Goal: Check status: Check status

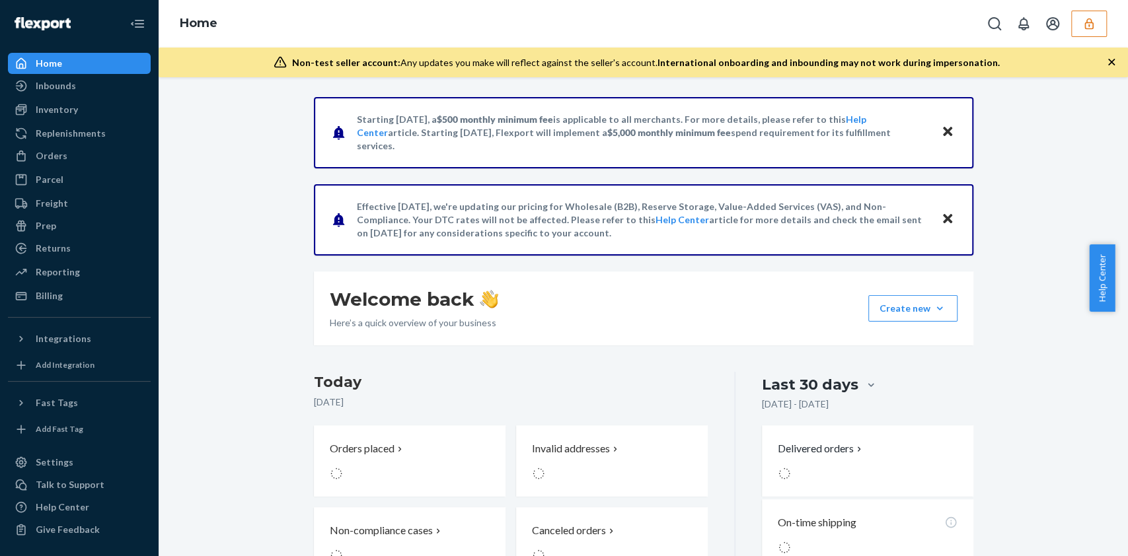
click at [1089, 13] on button "button" at bounding box center [1089, 24] width 36 height 26
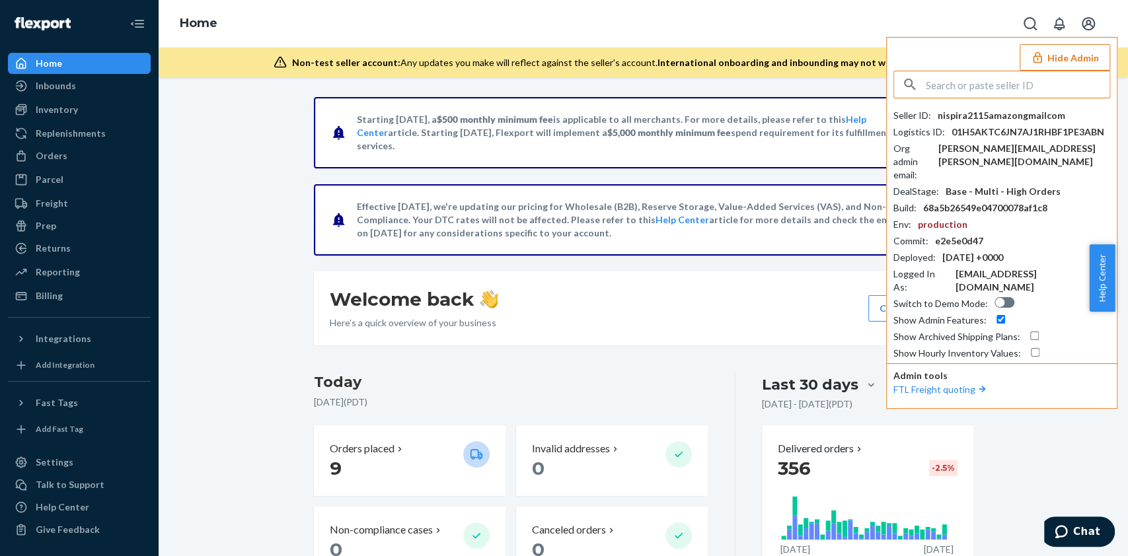
drag, startPoint x: 959, startPoint y: 75, endPoint x: 976, endPoint y: 82, distance: 18.0
type input "hilaryzonekindredbravelycom"
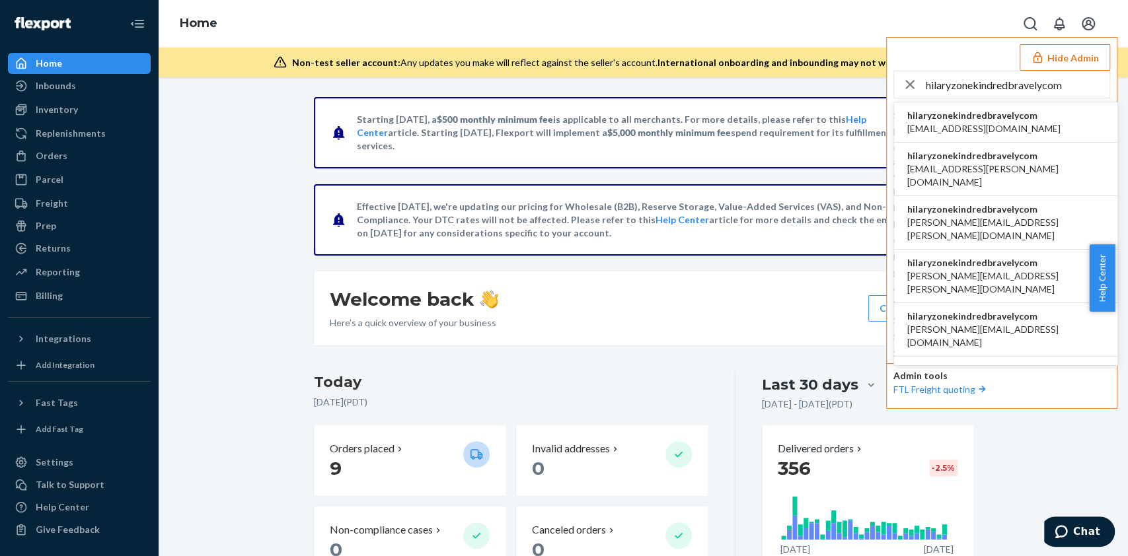
click at [1007, 110] on span "hilaryzonekindredbravelycom" at bounding box center [983, 115] width 153 height 13
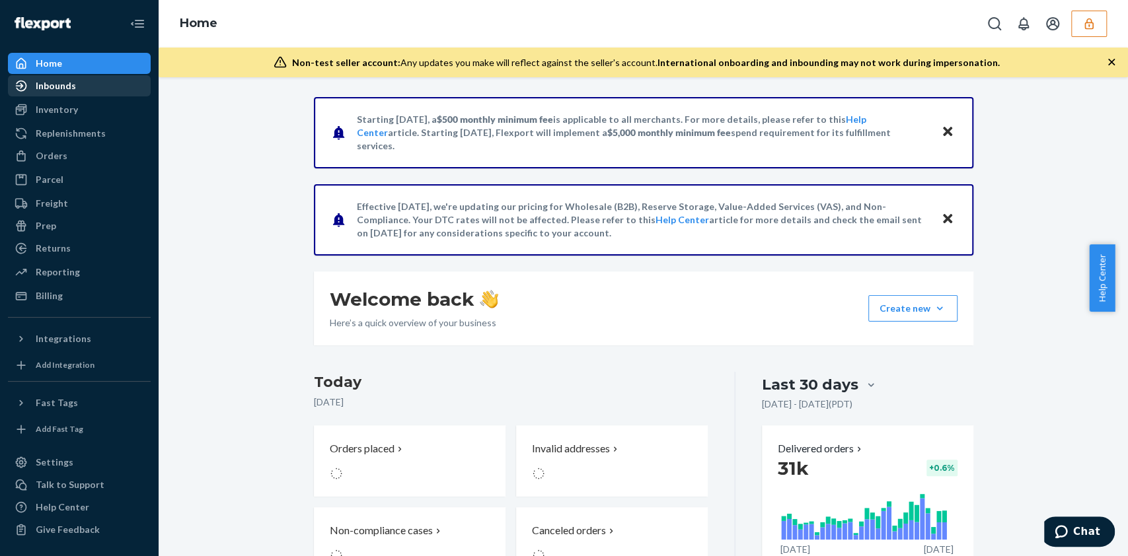
click at [81, 87] on div "Inbounds" at bounding box center [79, 86] width 140 height 18
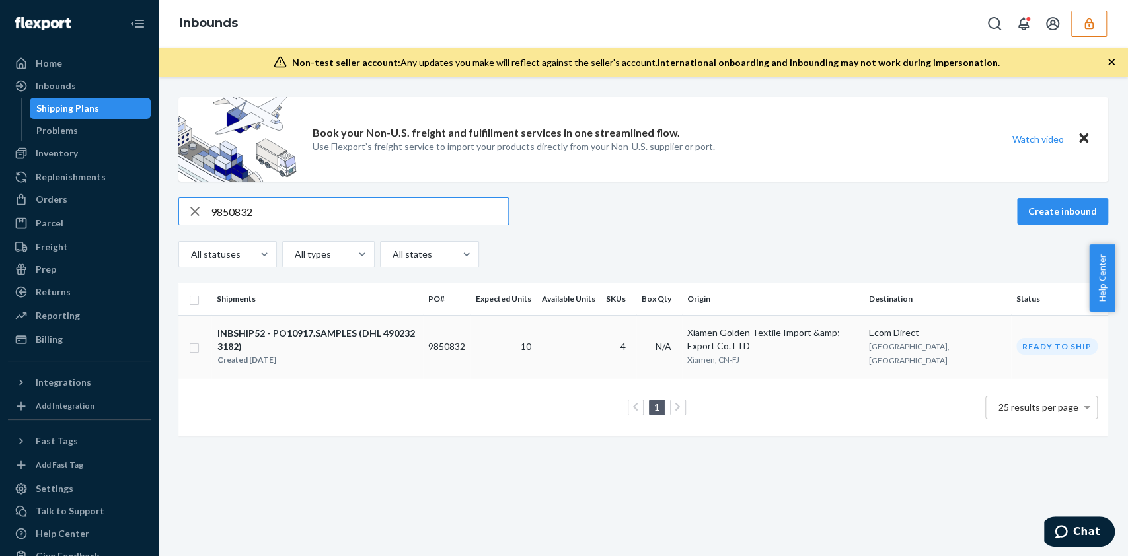
type input "9850832"
click at [555, 344] on td "—" at bounding box center [568, 346] width 64 height 63
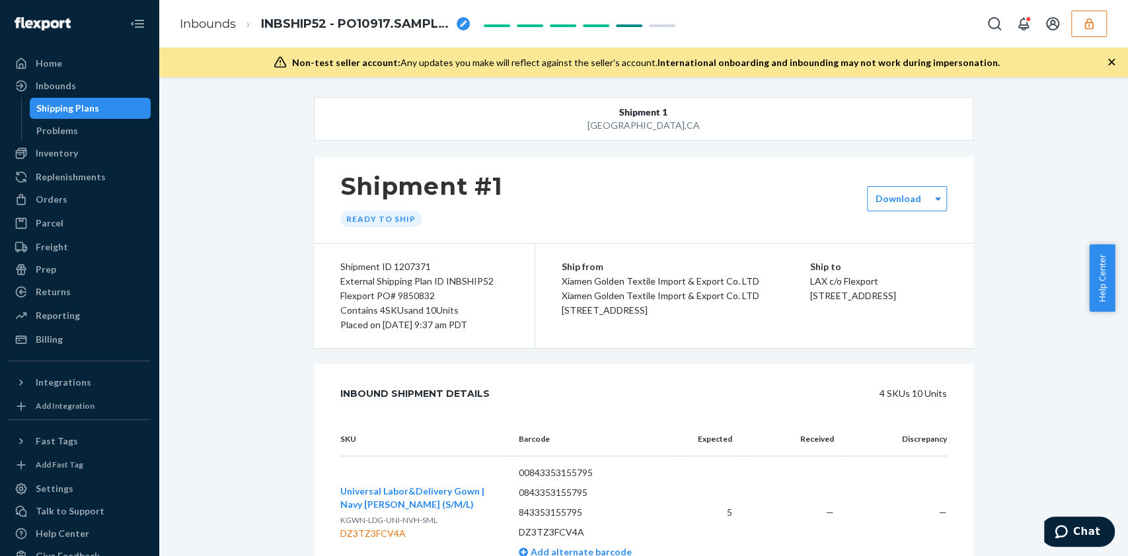
click at [443, 281] on div "External Shipping Plan ID INBSHIP52" at bounding box center [424, 281] width 168 height 15
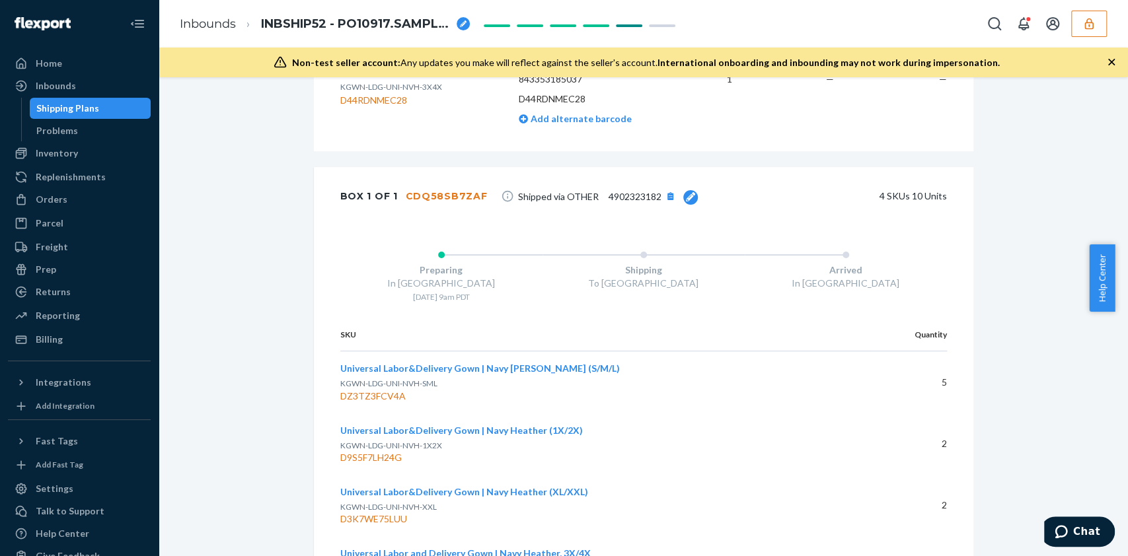
scroll to position [883, 0]
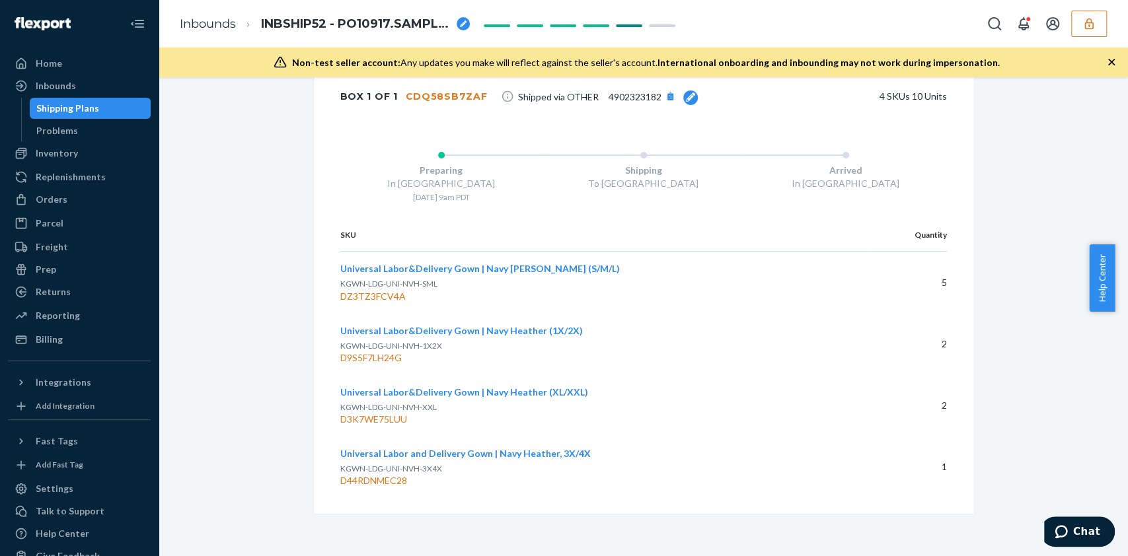
click at [332, 126] on div "Preparing In Xiamen 7/10 - 9am PDT Shipping To San Bernardino Arrived In San Be…" at bounding box center [643, 172] width 659 height 93
drag, startPoint x: 328, startPoint y: 93, endPoint x: 478, endPoint y: 92, distance: 150.0
click at [478, 92] on div "Box 1 of 1 CDQ58SB7ZAF Shipped via OTHER 4902323182 4 SKUs 10 Units" at bounding box center [643, 96] width 659 height 58
copy div "Box 1 of 1 CDQ58SB7ZAF"
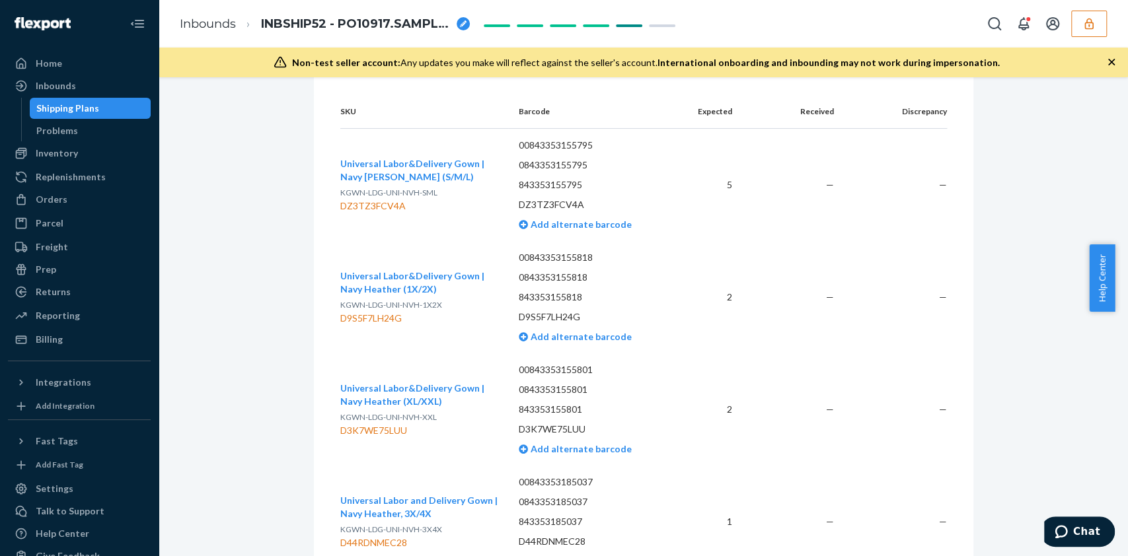
scroll to position [355, 0]
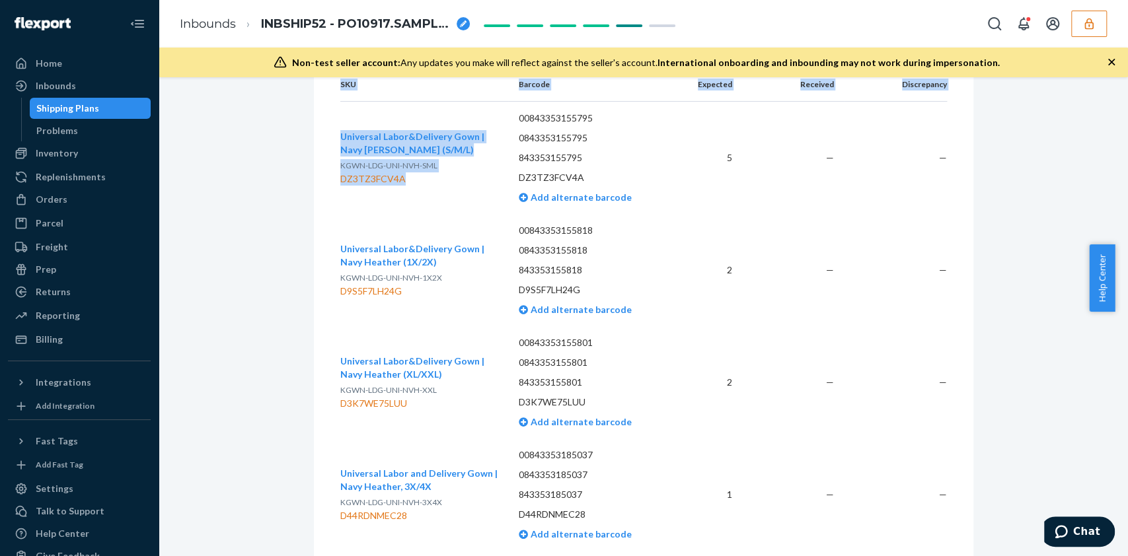
drag, startPoint x: 330, startPoint y: 175, endPoint x: 398, endPoint y: 203, distance: 73.1
click at [398, 203] on div "SKU Barcode Expected Received Discrepancy Universal Labor&Delivery Gown | Navy …" at bounding box center [643, 317] width 659 height 499
click at [444, 269] on button "Universal Labor&Delivery Gown | Navy Heather (1X/2X)" at bounding box center [419, 255] width 158 height 26
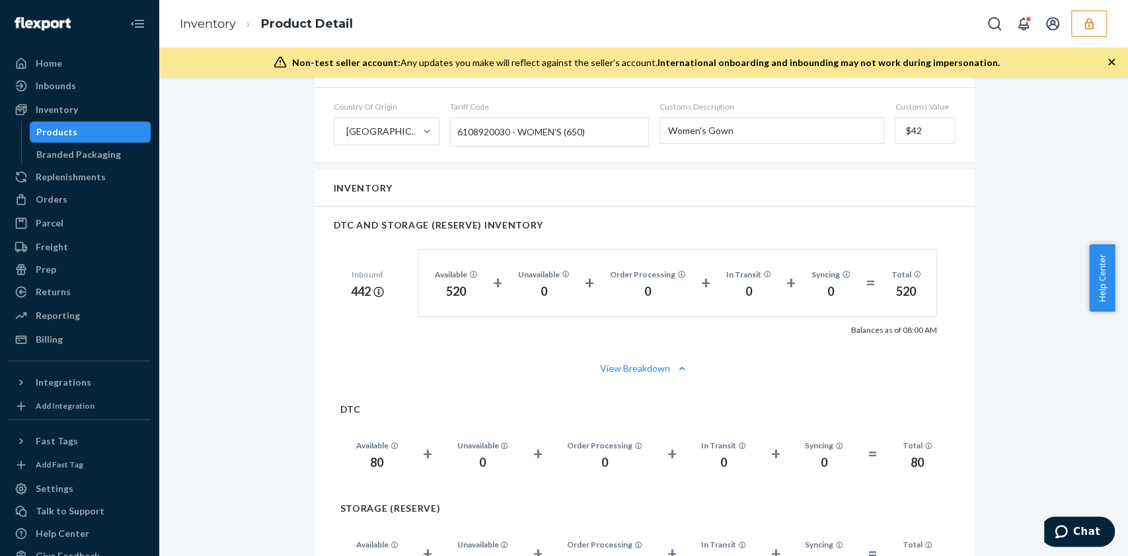
scroll to position [969, 0]
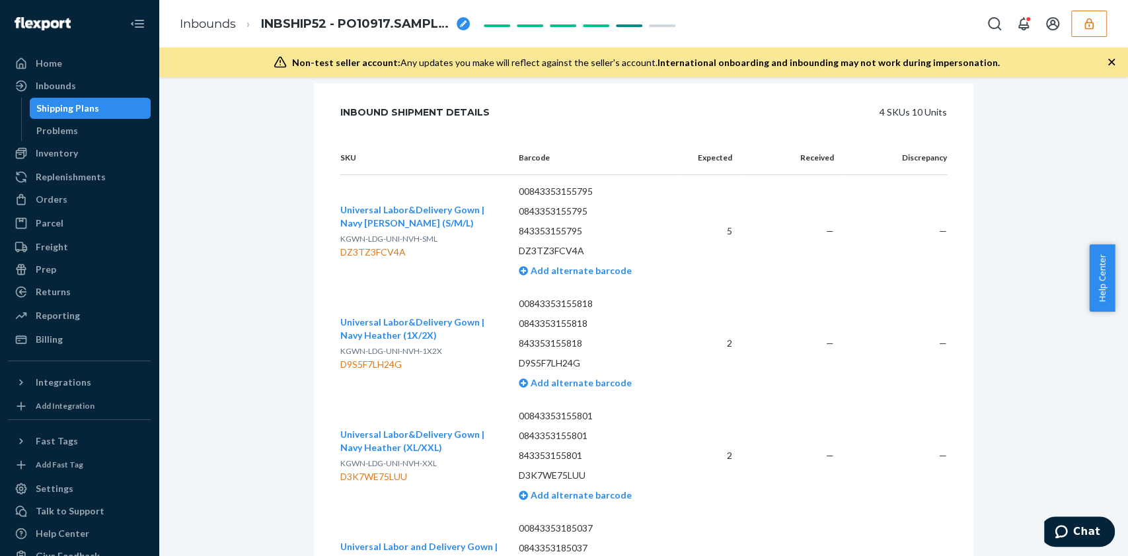
scroll to position [280, 0]
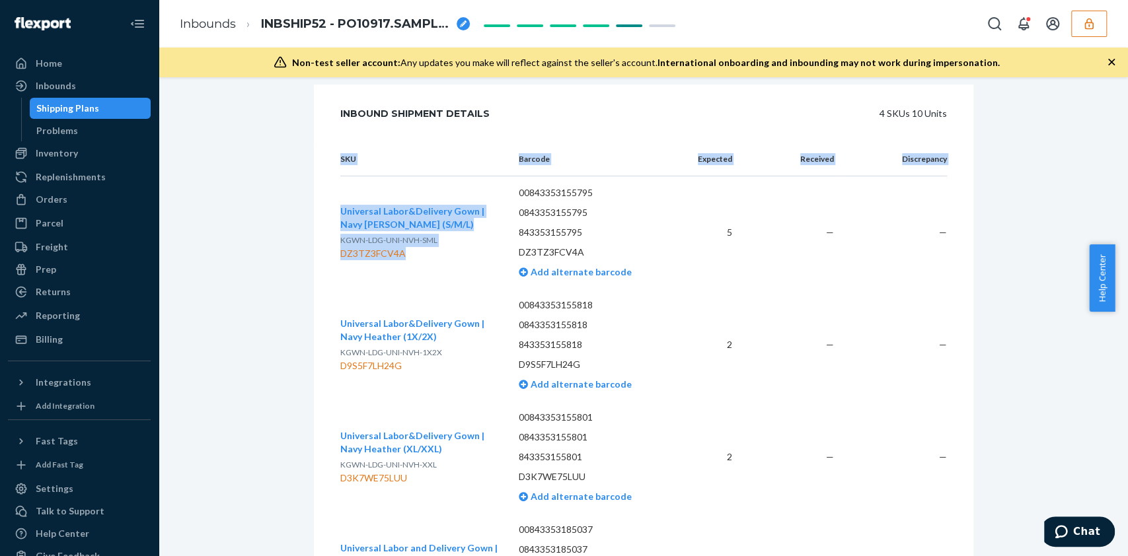
drag, startPoint x: 331, startPoint y: 255, endPoint x: 423, endPoint y: 267, distance: 92.6
click at [420, 263] on div "SKU Barcode Expected Received Discrepancy Universal Labor&Delivery Gown | Navy …" at bounding box center [643, 392] width 659 height 499
click at [426, 287] on td "Universal Labor&Delivery Gown | Navy Heather (S/M/L) KGWN-LDG-UNI-NVH-SML DZ3TZ…" at bounding box center [424, 232] width 168 height 113
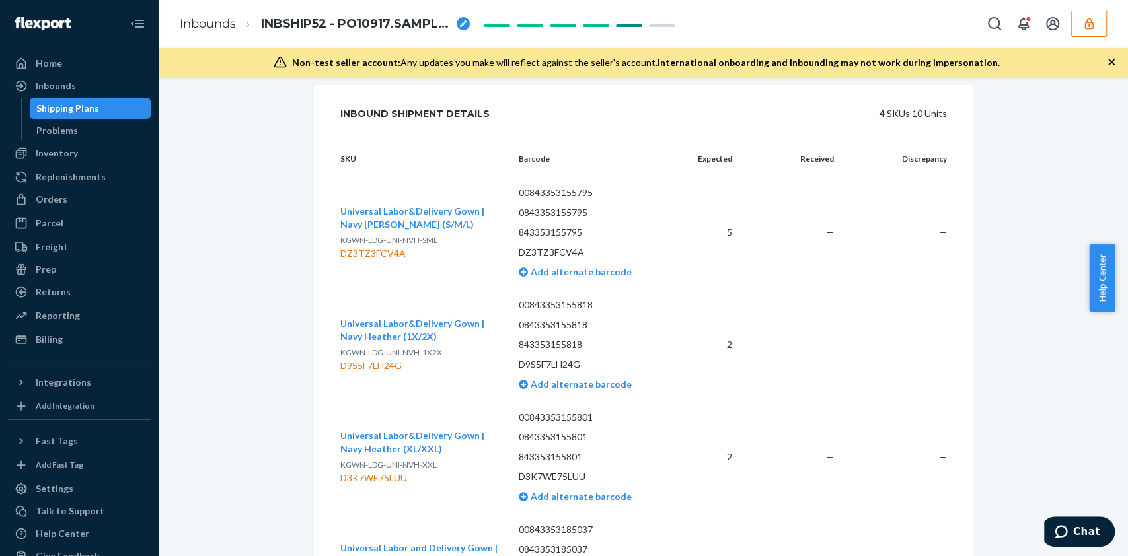
click at [340, 245] on span "KGWN-LDG-UNI-NVH-SML" at bounding box center [388, 240] width 97 height 10
click at [1025, 158] on div "Shipment 1 San Bernardino , CA Shipment #1 Ready to ship Download Shipment ID 1…" at bounding box center [642, 481] width 949 height 1329
drag, startPoint x: 833, startPoint y: 3, endPoint x: 219, endPoint y: 272, distance: 670.1
click at [219, 272] on div "Shipment 1 San Bernardino , CA Shipment #1 Ready to ship Download Shipment ID 1…" at bounding box center [642, 481] width 949 height 1329
click at [470, 289] on td "Universal Labor&Delivery Gown | Navy Heather (S/M/L) KGWN-LDG-UNI-NVH-SML DZ3TZ…" at bounding box center [424, 232] width 168 height 113
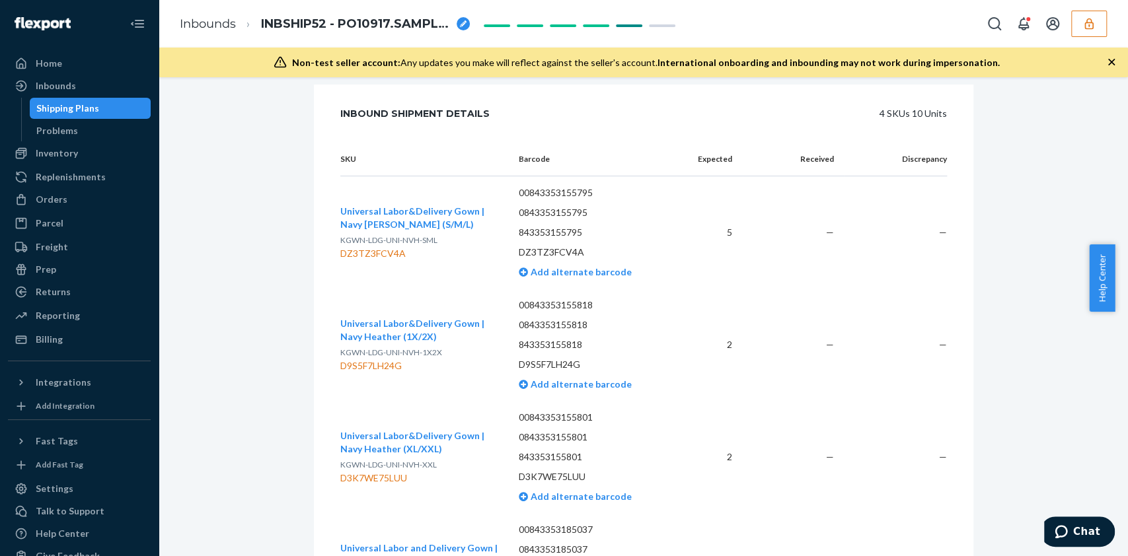
scroll to position [192, 0]
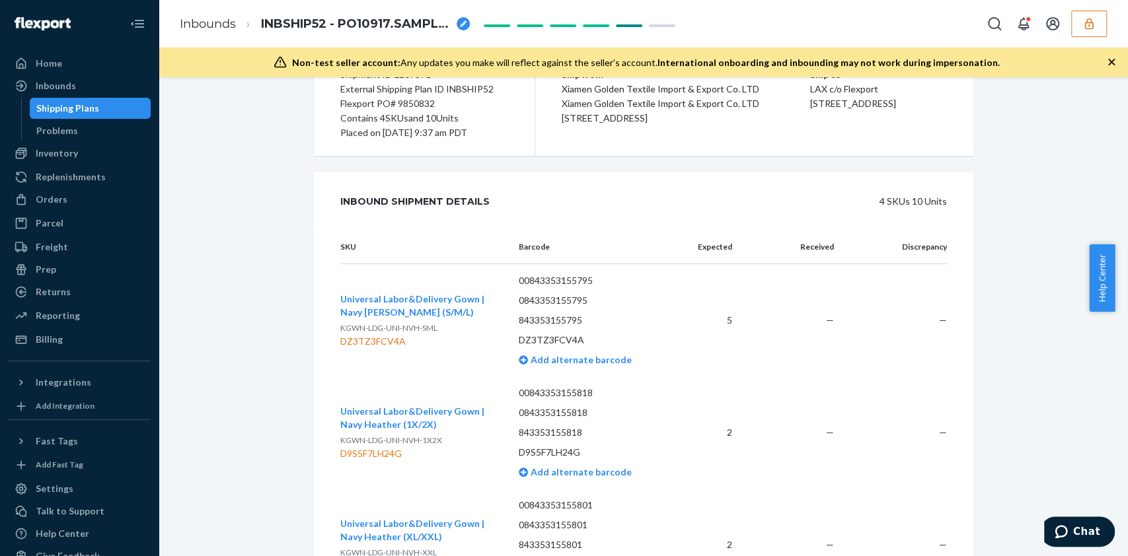
click at [581, 280] on td "00843353155795 0843353155795 843353155795 DZ3TZ3FCV4A Add alternate barcode" at bounding box center [592, 320] width 168 height 113
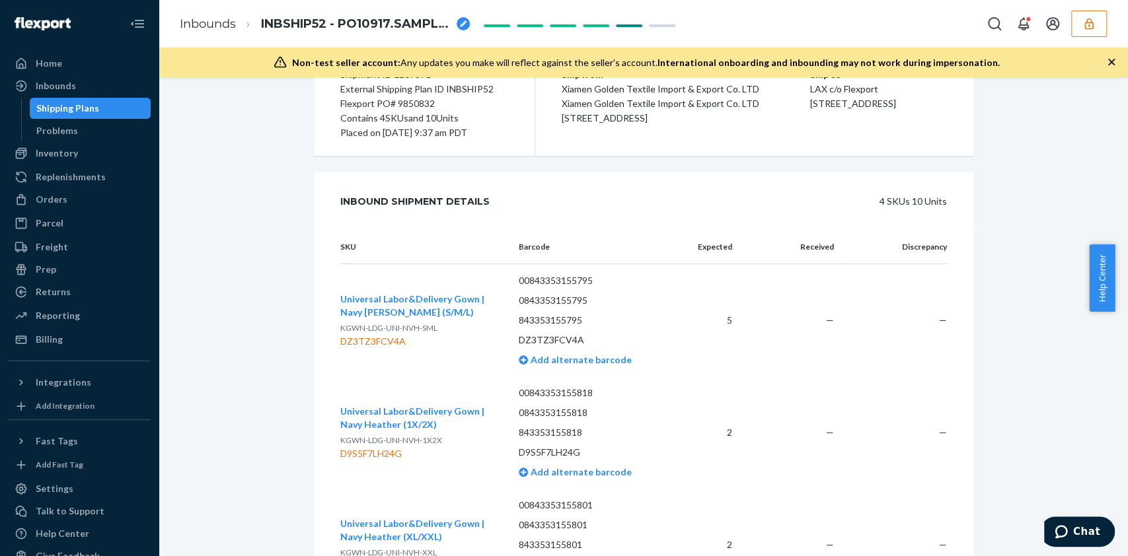
click at [581, 280] on td "00843353155795 0843353155795 843353155795 DZ3TZ3FCV4A Add alternate barcode" at bounding box center [592, 320] width 168 height 113
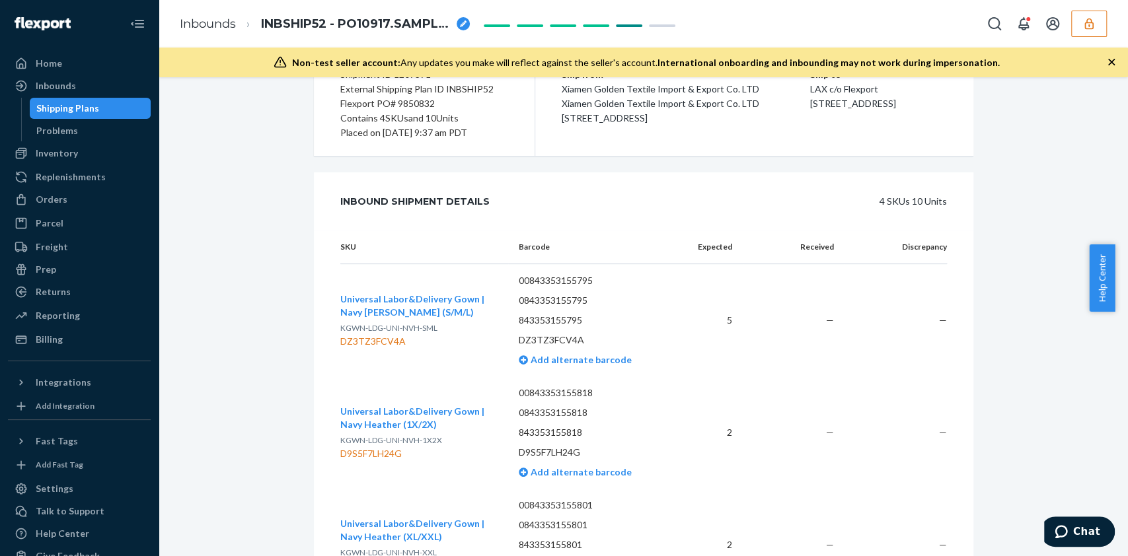
click at [581, 280] on td "00843353155795 0843353155795 843353155795 DZ3TZ3FCV4A Add alternate barcode" at bounding box center [592, 320] width 168 height 113
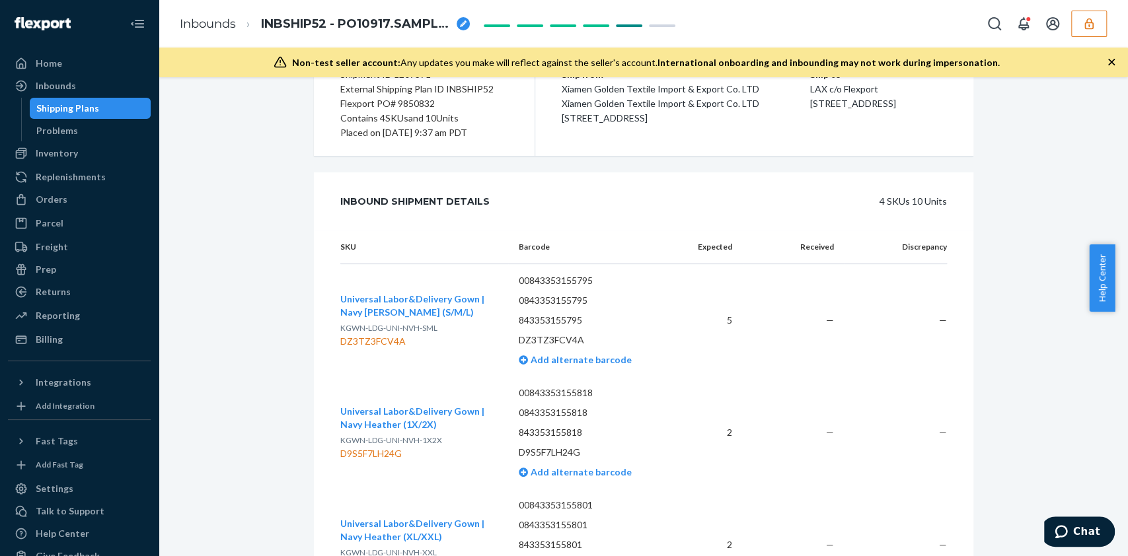
click at [581, 280] on td "00843353155795 0843353155795 843353155795 DZ3TZ3FCV4A Add alternate barcode" at bounding box center [592, 320] width 168 height 113
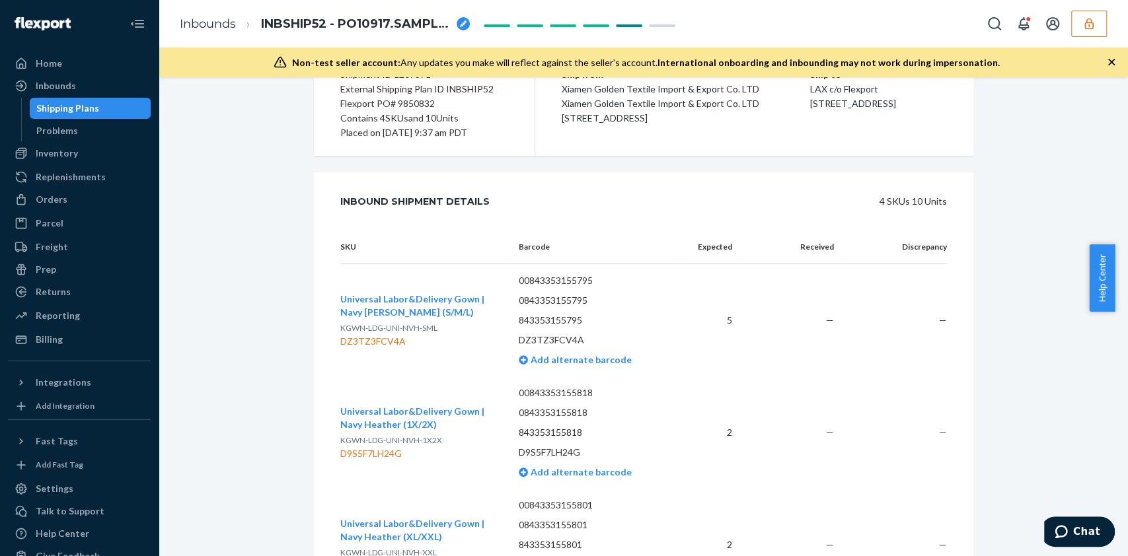
click at [581, 280] on td "00843353155795 0843353155795 843353155795 DZ3TZ3FCV4A Add alternate barcode" at bounding box center [592, 320] width 168 height 113
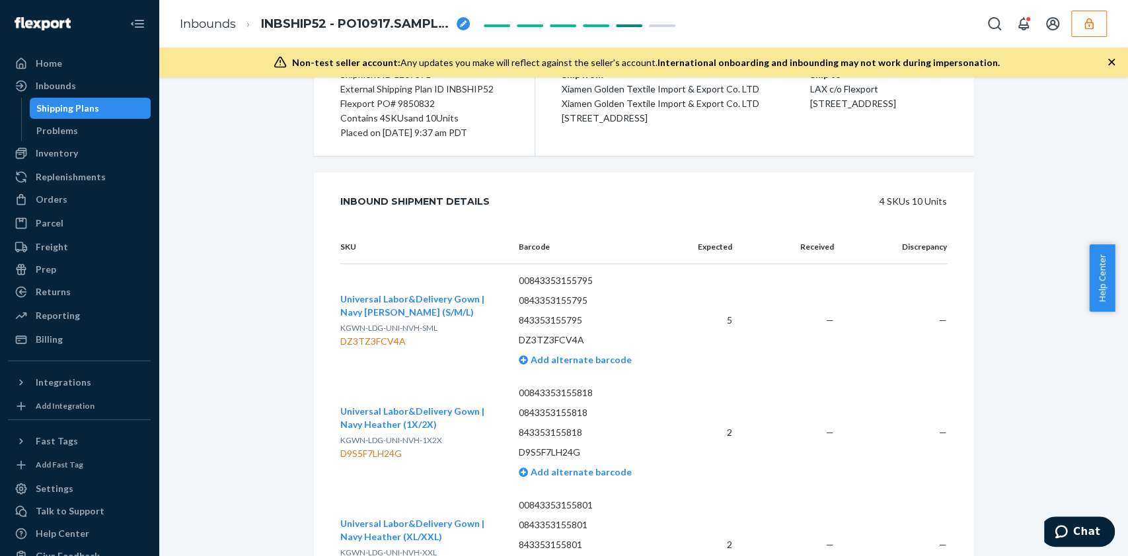
click at [581, 280] on td "00843353155795 0843353155795 843353155795 DZ3TZ3FCV4A Add alternate barcode" at bounding box center [592, 320] width 168 height 113
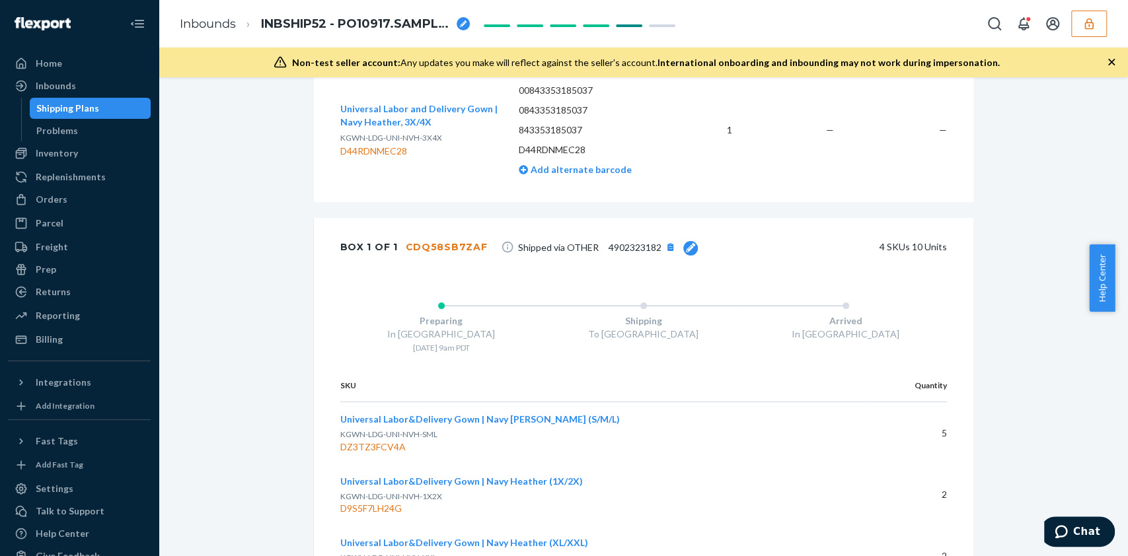
scroll to position [808, 0]
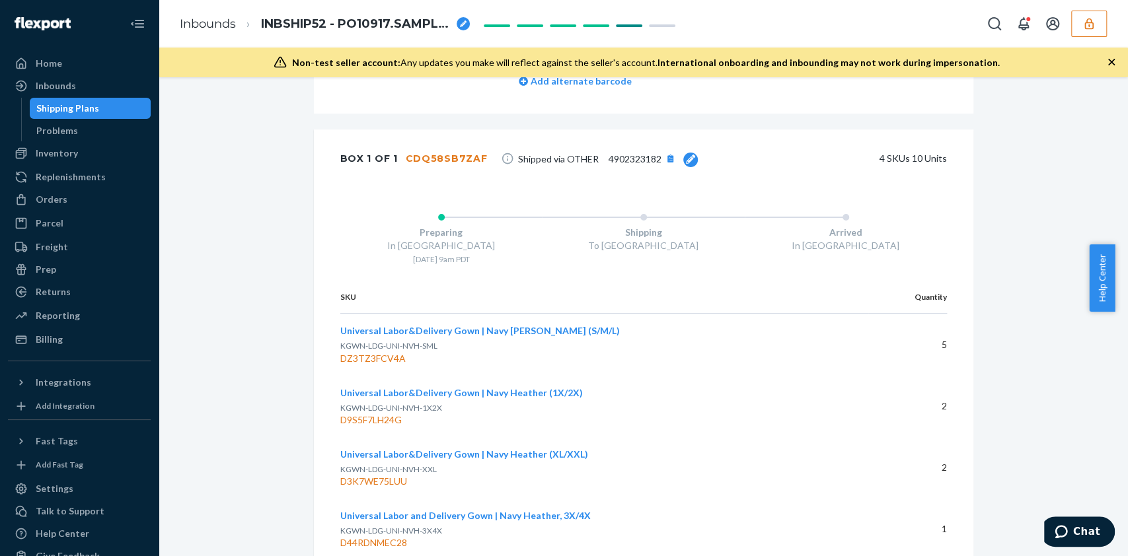
click at [1086, 28] on icon "button" at bounding box center [1088, 23] width 9 height 11
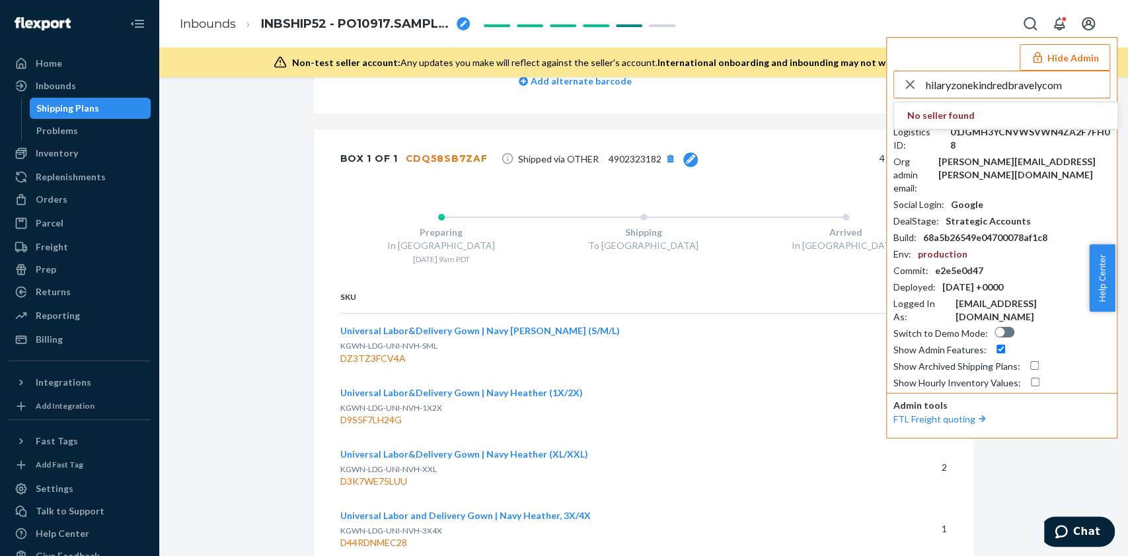
type input "hilaryzonekindredbravelycom"
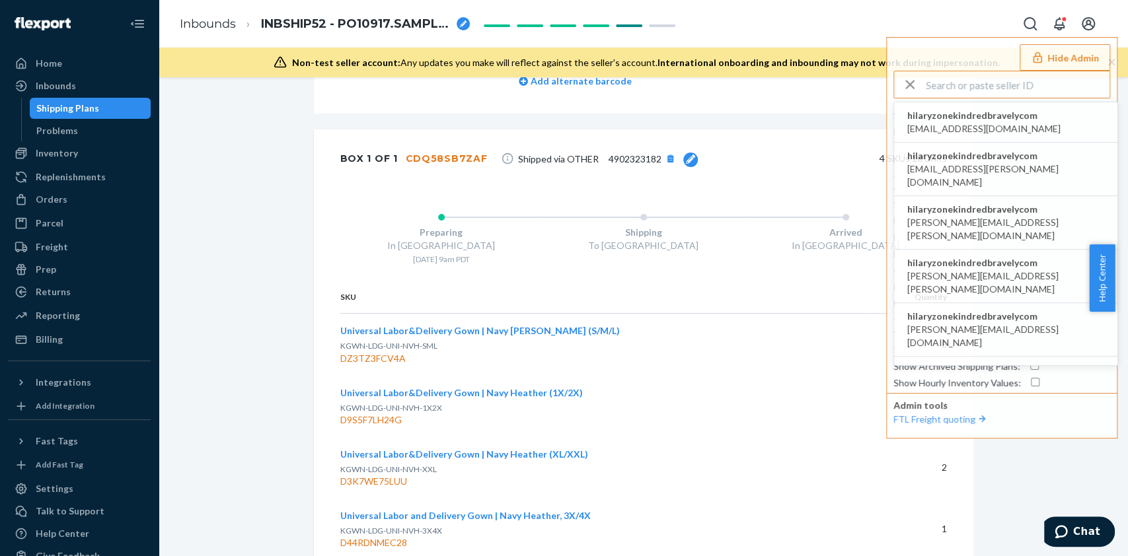
type input "hilaryzonekindredbravelycom"
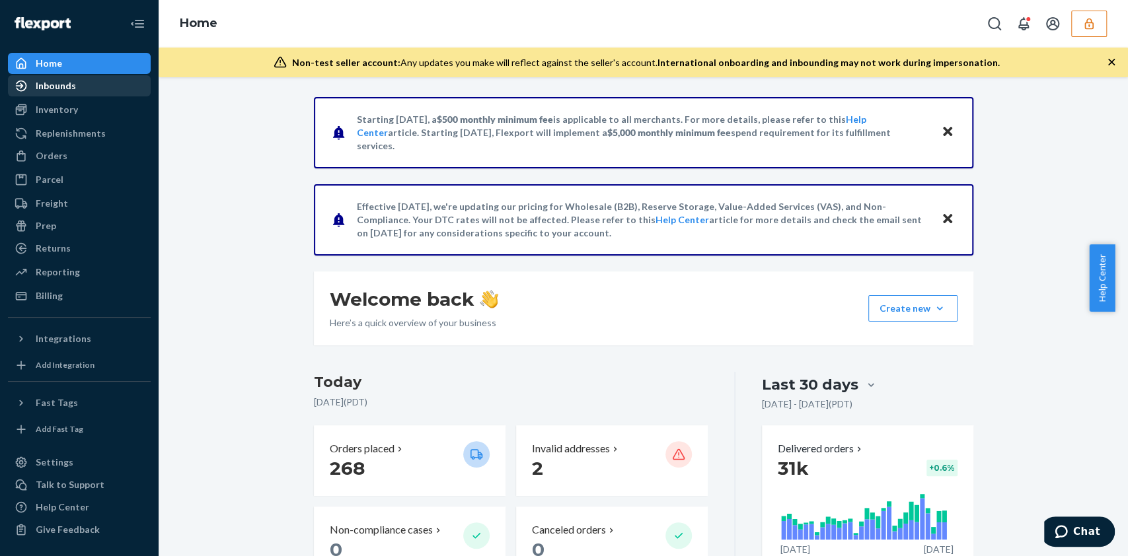
click at [57, 92] on div "Inbounds" at bounding box center [79, 86] width 140 height 18
click at [61, 91] on div "Inbounds" at bounding box center [56, 85] width 40 height 13
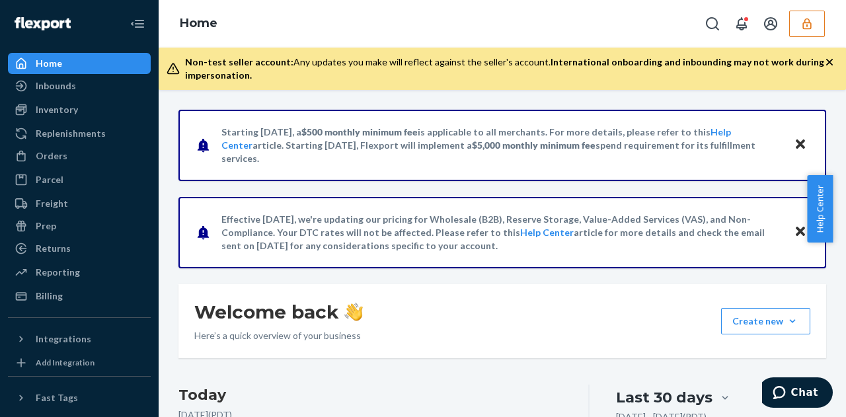
click at [374, 32] on div "Home" at bounding box center [502, 24] width 687 height 48
click at [355, 32] on div "Home" at bounding box center [502, 24] width 687 height 48
click at [58, 87] on div "Inbounds" at bounding box center [56, 85] width 40 height 13
click at [92, 91] on div "Inbounds" at bounding box center [79, 86] width 140 height 18
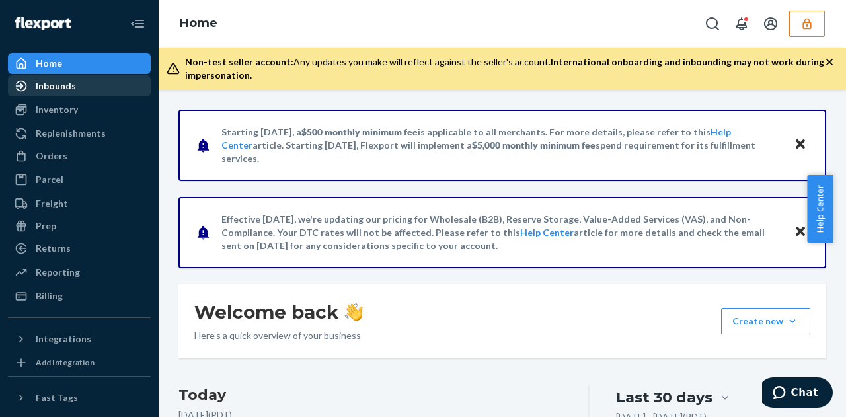
click at [69, 94] on div "Inbounds" at bounding box center [79, 86] width 140 height 18
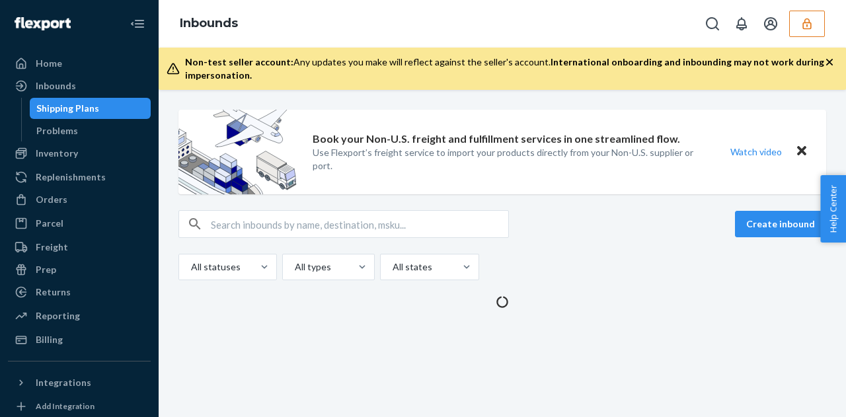
click at [810, 20] on icon "button" at bounding box center [806, 23] width 13 height 13
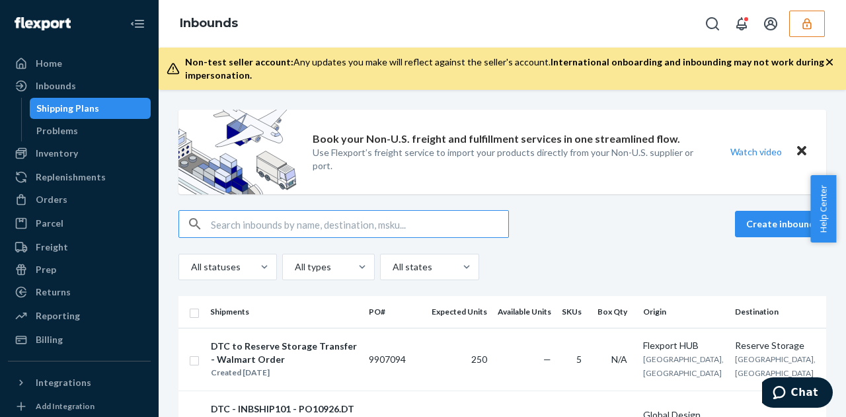
paste input "9798152"
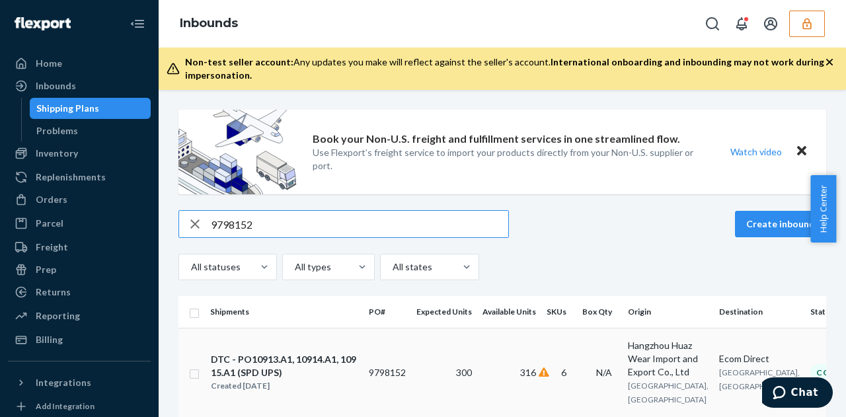
type input "9798152"
click at [498, 355] on td "316" at bounding box center [509, 372] width 64 height 89
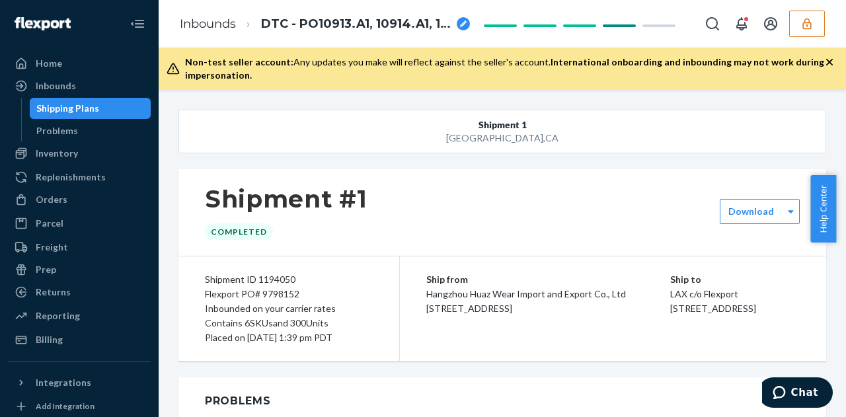
drag, startPoint x: 2493, startPoint y: 5, endPoint x: 543, endPoint y: 239, distance: 1964.3
click at [543, 239] on div "Shipment #1 Completed" at bounding box center [501, 212] width 647 height 87
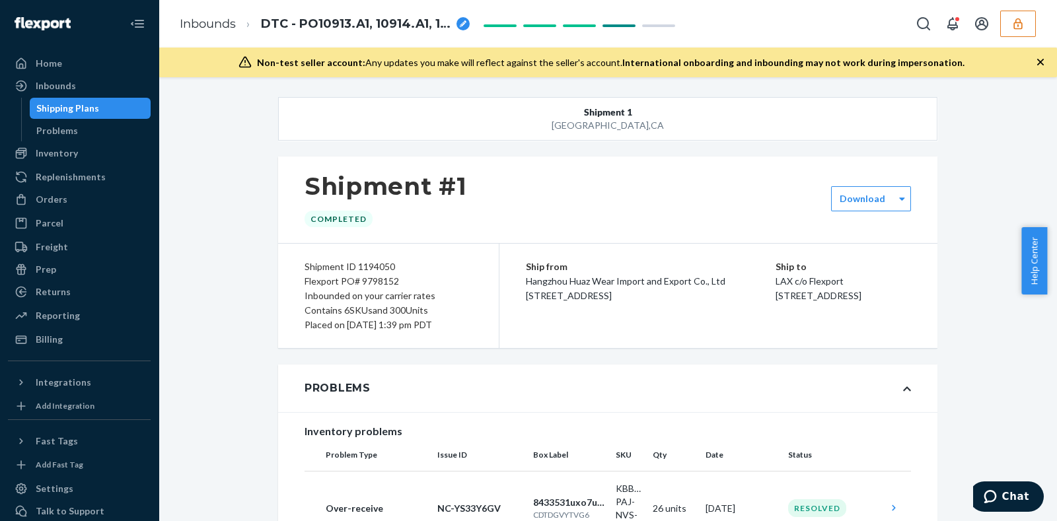
drag, startPoint x: 938, startPoint y: 513, endPoint x: 586, endPoint y: 320, distance: 401.2
click at [586, 301] on span "Hangzhou Huaz Wear Import and Export Co., Ltd Room 2402, Area A, Huazhou Busine…" at bounding box center [626, 289] width 200 height 26
drag, startPoint x: 586, startPoint y: 320, endPoint x: 808, endPoint y: 380, distance: 229.8
click at [747, 392] on div "Problems" at bounding box center [607, 389] width 659 height 48
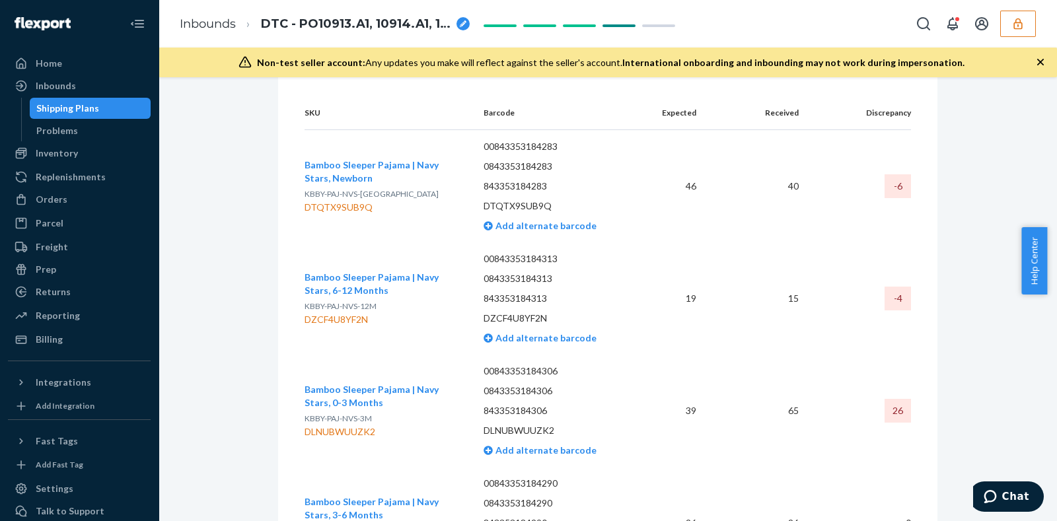
scroll to position [404, 0]
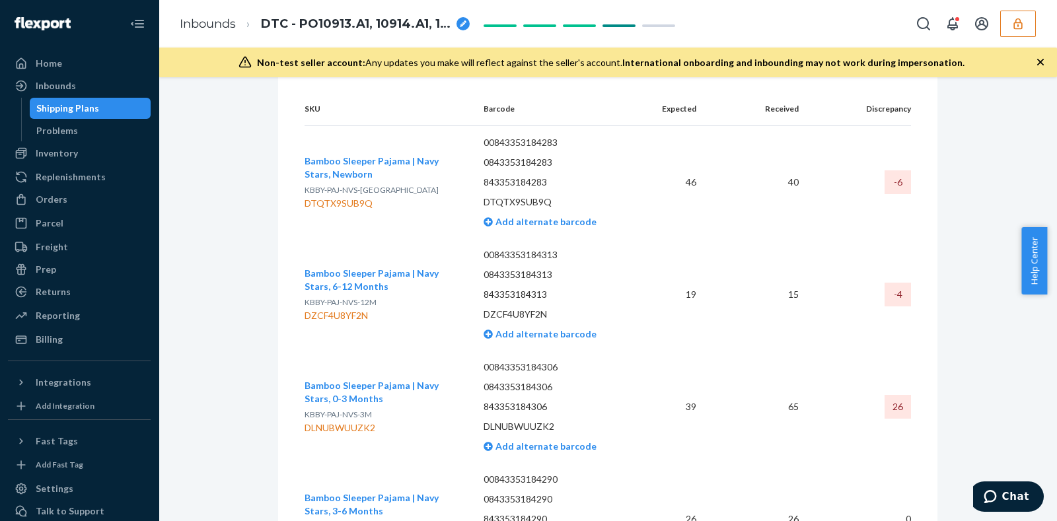
click at [334, 313] on div "DZCF4U8YF2N" at bounding box center [384, 315] width 158 height 13
click at [811, 302] on td "-4" at bounding box center [860, 295] width 102 height 112
drag, startPoint x: 378, startPoint y: 207, endPoint x: 377, endPoint y: 214, distance: 7.4
click at [377, 214] on td "Bamboo Sleeper Pajama | Navy Stars, Newborn KBBY-PAJ-NVS-NB DTQTX9SUB9Q" at bounding box center [389, 182] width 168 height 113
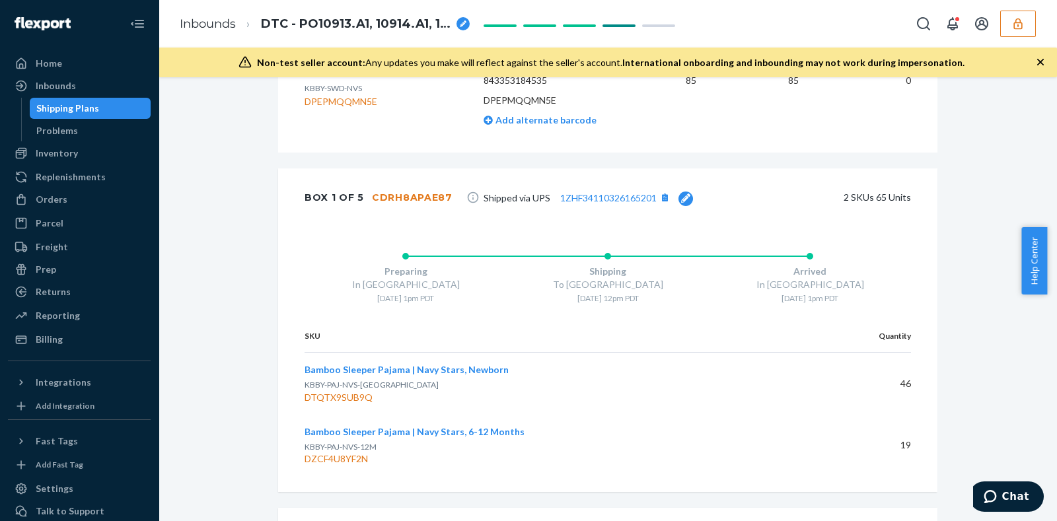
scroll to position [1148, 0]
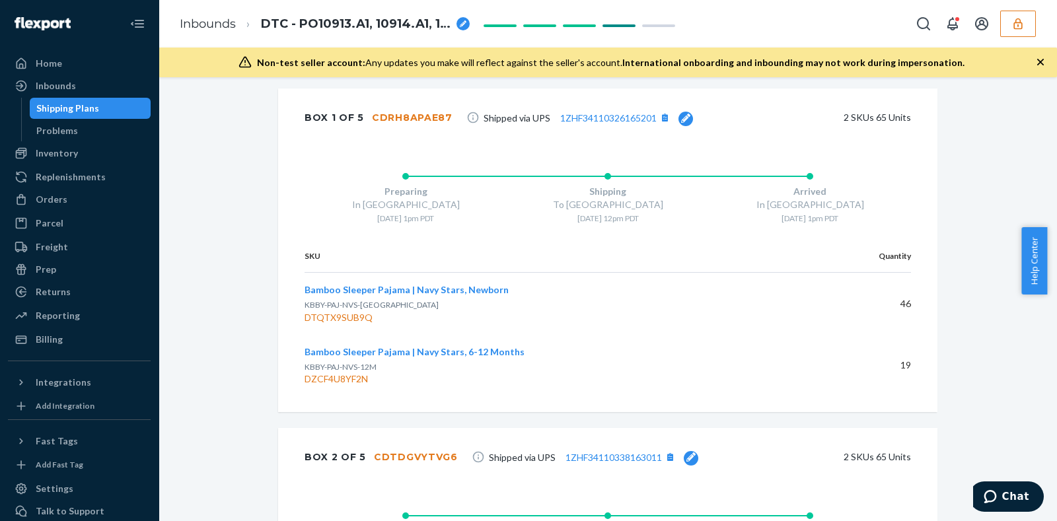
click at [587, 291] on div "Bamboo Sleeper Pajama | Navy Stars, Newborn KBBY-PAJ-NVS-NB DTQTX9SUB9Q" at bounding box center [555, 303] width 501 height 40
drag, startPoint x: 363, startPoint y: 119, endPoint x: 440, endPoint y: 121, distance: 76.7
click at [440, 121] on div "CDRH8APAE87" at bounding box center [412, 117] width 81 height 13
copy div "CDRH8APAE87"
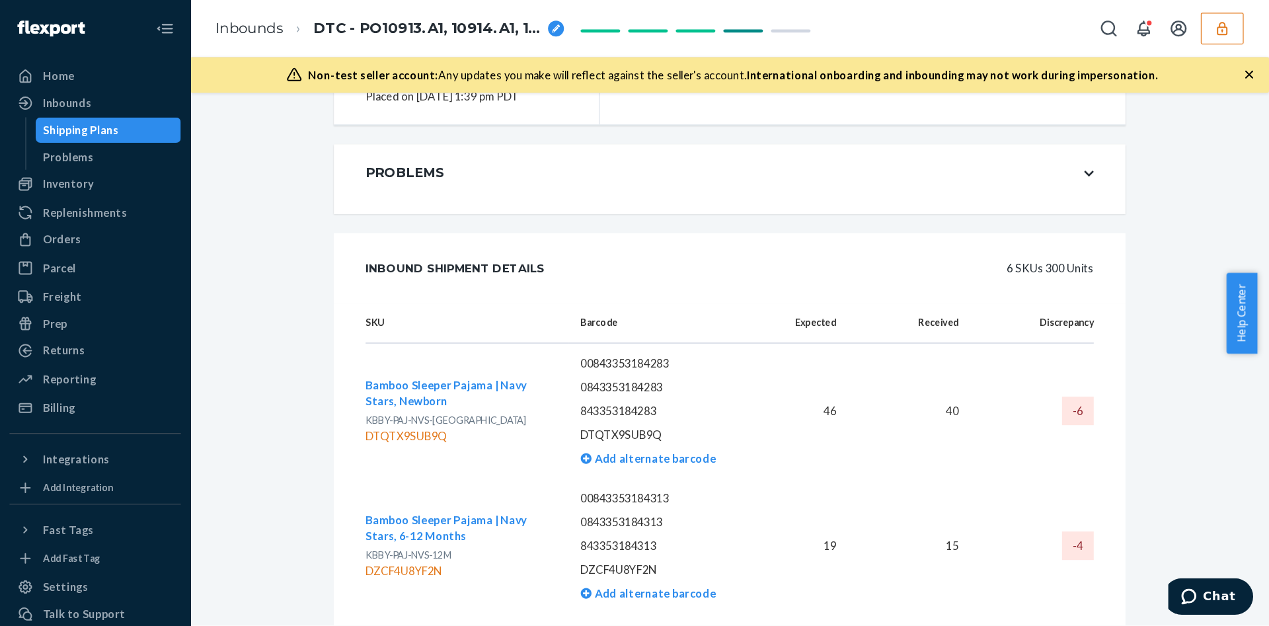
scroll to position [239, 0]
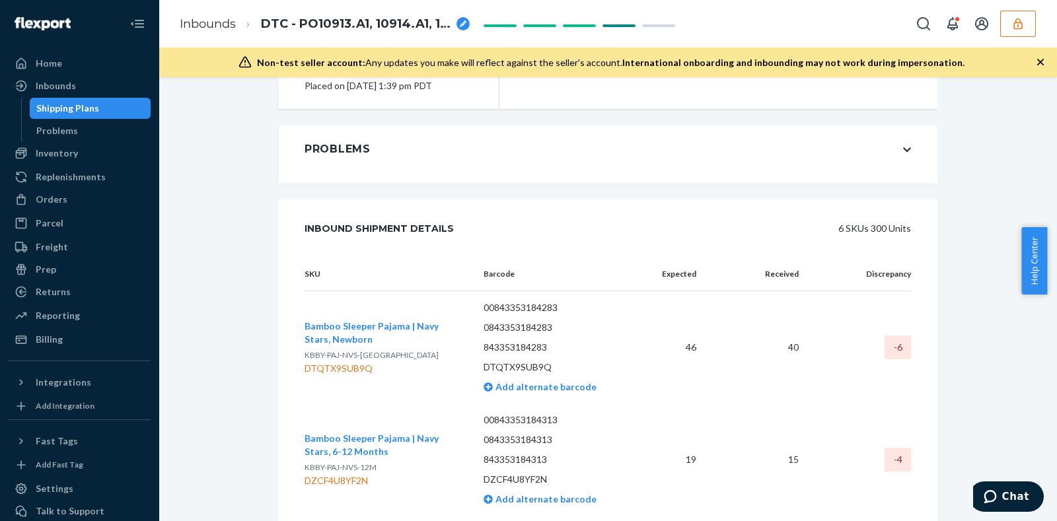
click at [362, 400] on td "Bamboo Sleeper Pajama | Navy Stars, Newborn KBBY-PAJ-NVS-NB DTQTX9SUB9Q" at bounding box center [389, 347] width 168 height 113
click at [373, 307] on td "Bamboo Sleeper Pajama | Navy Stars, Newborn KBBY-PAJ-NVS-NB DTQTX9SUB9Q" at bounding box center [389, 347] width 168 height 113
drag, startPoint x: 370, startPoint y: 368, endPoint x: 299, endPoint y: 365, distance: 70.7
click at [305, 365] on div "DTQTX9SUB9Q" at bounding box center [384, 368] width 158 height 13
copy div "DTQTX9SUB9Q"
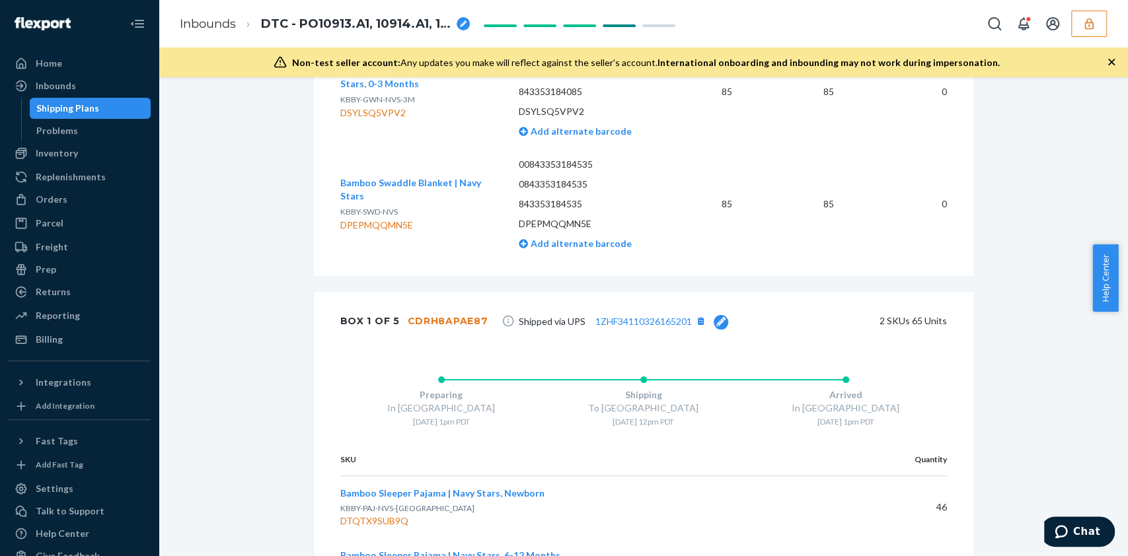
scroll to position [1208, 0]
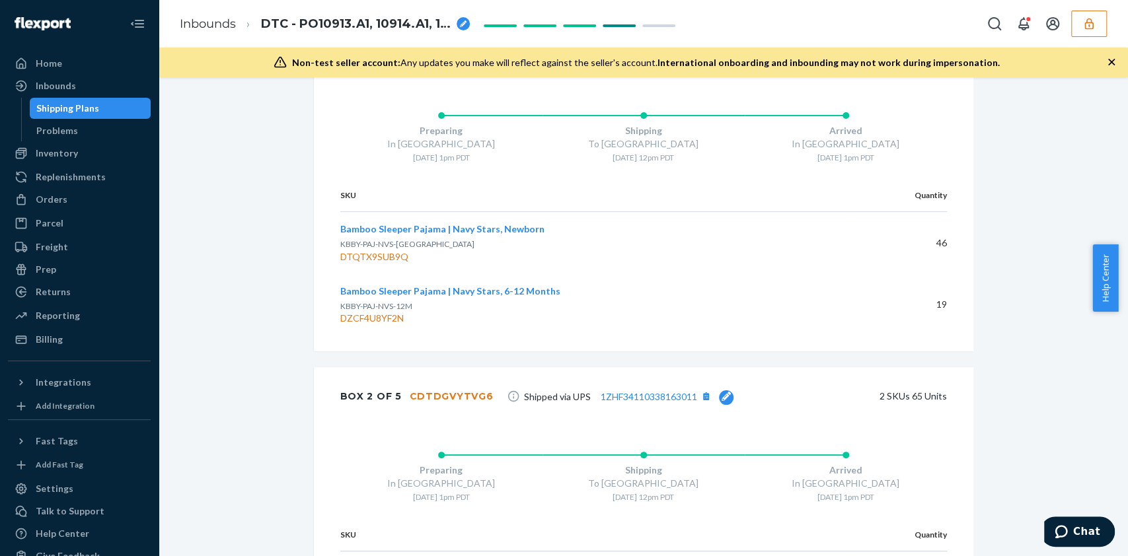
click at [603, 304] on p "KBBY-PAJ-NVS-12M" at bounding box center [590, 306] width 501 height 11
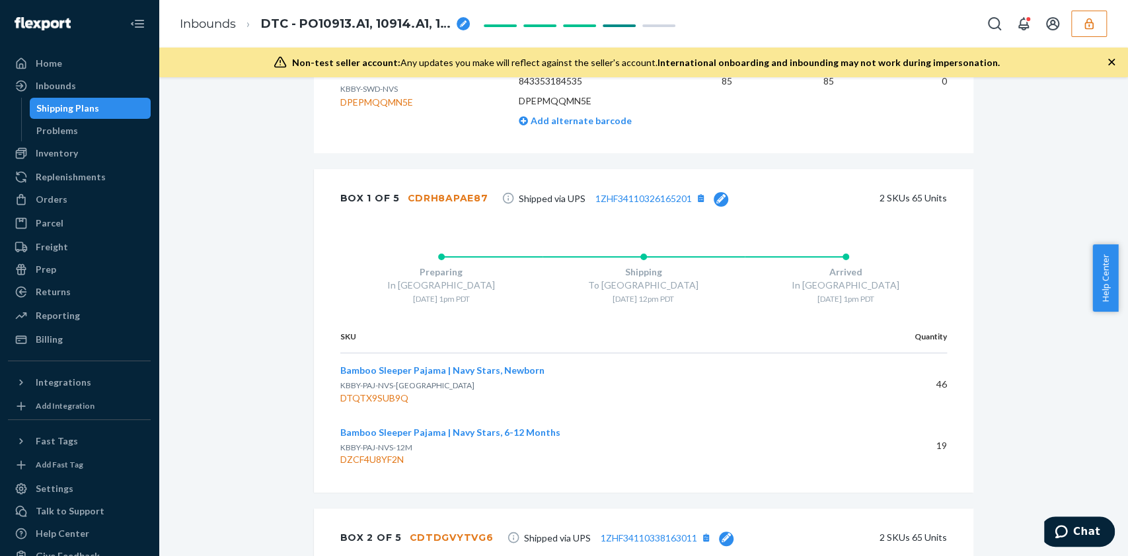
scroll to position [1032, 0]
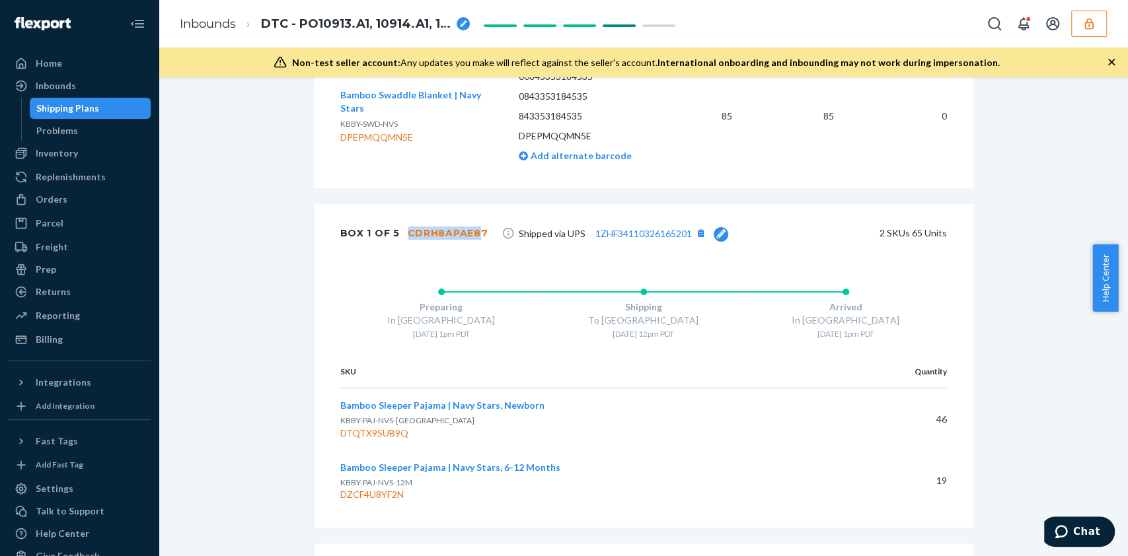
drag, startPoint x: 397, startPoint y: 230, endPoint x: 472, endPoint y: 230, distance: 74.7
click at [472, 230] on div "CDRH8APAE87" at bounding box center [448, 233] width 81 height 13
click at [386, 266] on div "Preparing In Hangzhou 6/12 - 1pm PDT Shipping To San Bernardino 6/16 - 12pm PDT…" at bounding box center [643, 308] width 659 height 93
drag, startPoint x: 397, startPoint y: 232, endPoint x: 482, endPoint y: 234, distance: 84.6
click at [482, 234] on div "Box 1 of 5 CDRH8APAE87 Shipped via UPS 1ZHF34110326165201 2 SKUs 65 Units" at bounding box center [643, 233] width 659 height 58
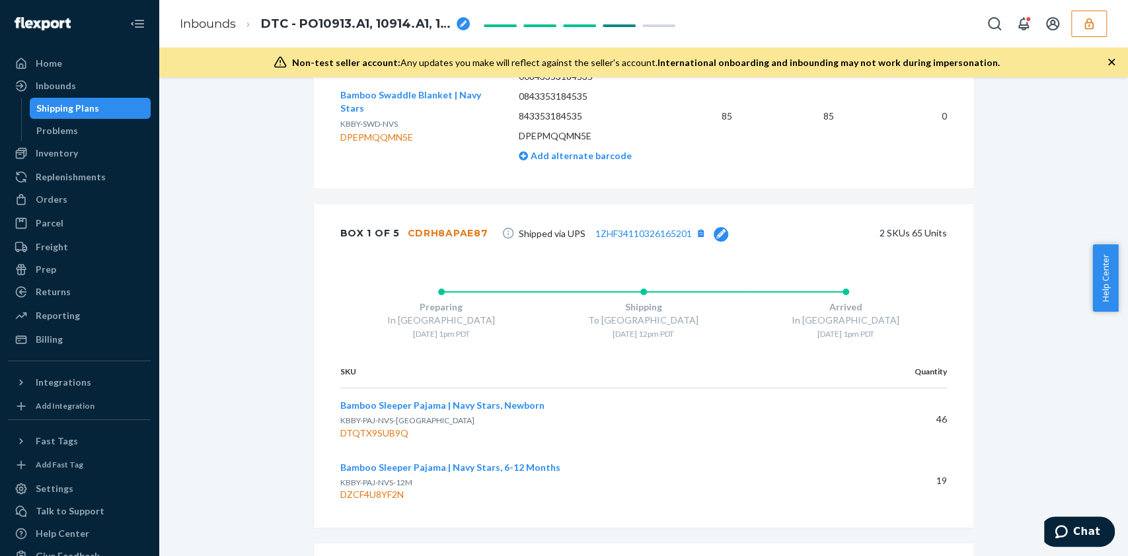
drag, startPoint x: 435, startPoint y: 221, endPoint x: 399, endPoint y: 232, distance: 37.8
click at [391, 228] on div "Box 1 of 5 CDRH8APAE87" at bounding box center [414, 233] width 148 height 26
drag, startPoint x: 400, startPoint y: 232, endPoint x: 474, endPoint y: 241, distance: 74.6
click at [474, 241] on div "Box 1 of 5 CDRH8APAE87" at bounding box center [414, 233] width 148 height 26
copy div "CDRH8APAE87"
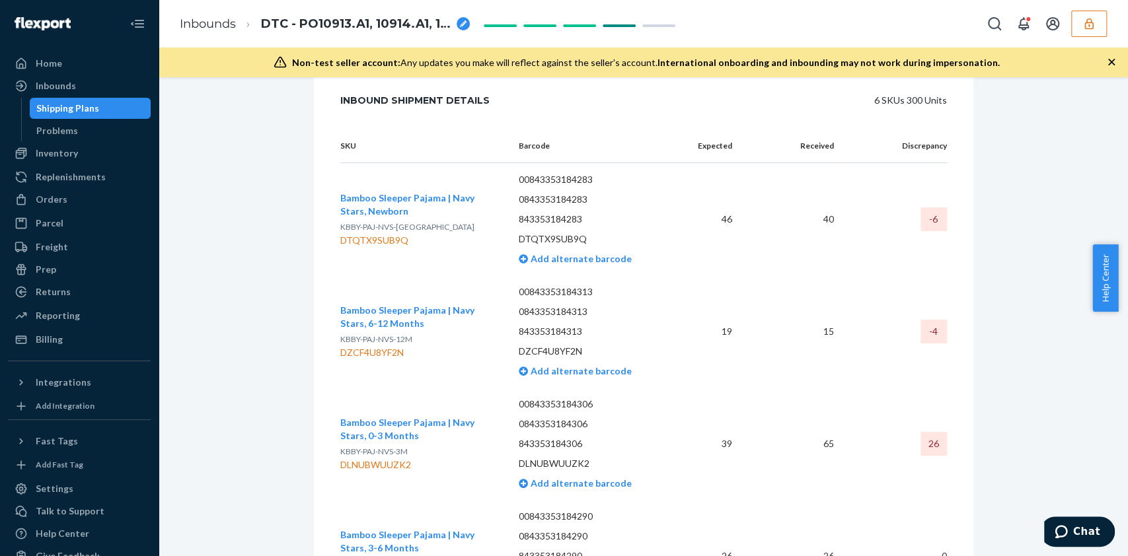
scroll to position [279, 0]
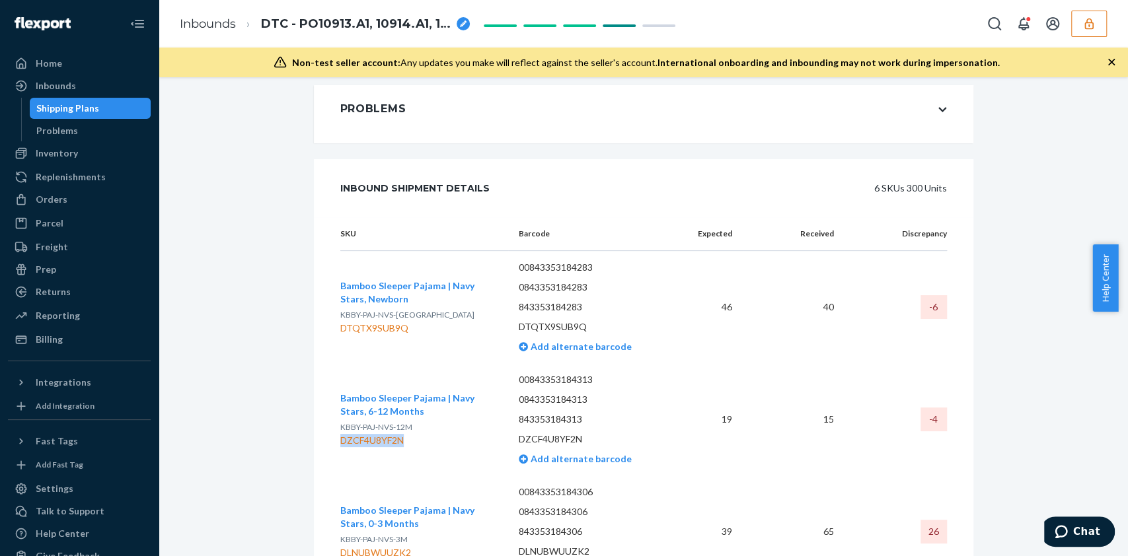
drag, startPoint x: 398, startPoint y: 439, endPoint x: 340, endPoint y: 441, distance: 58.2
click at [340, 416] on div "DZCF4U8YF2N" at bounding box center [419, 440] width 158 height 13
copy div "DZCF4U8YF2N"
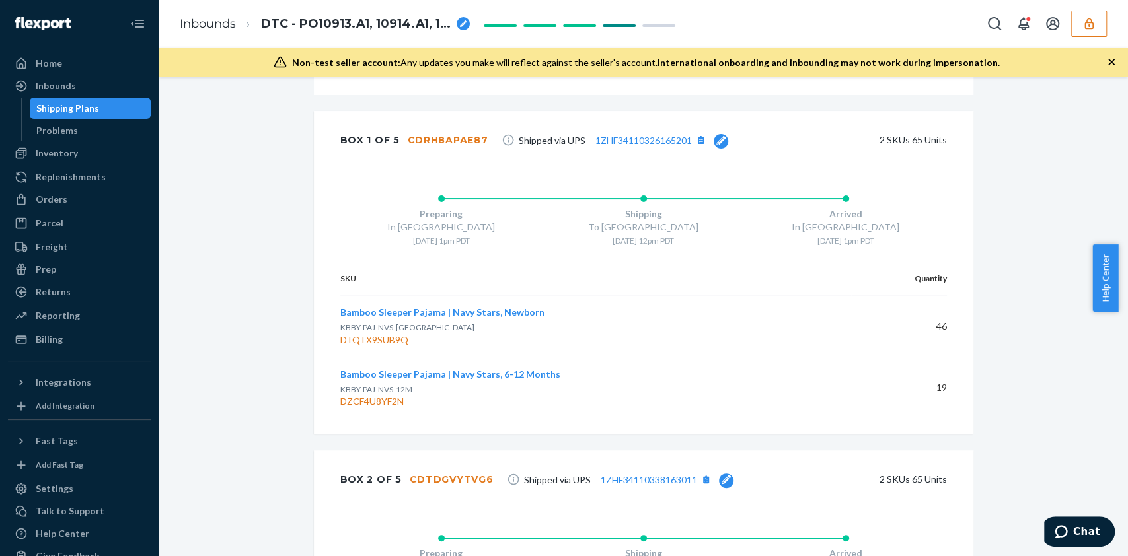
scroll to position [1033, 0]
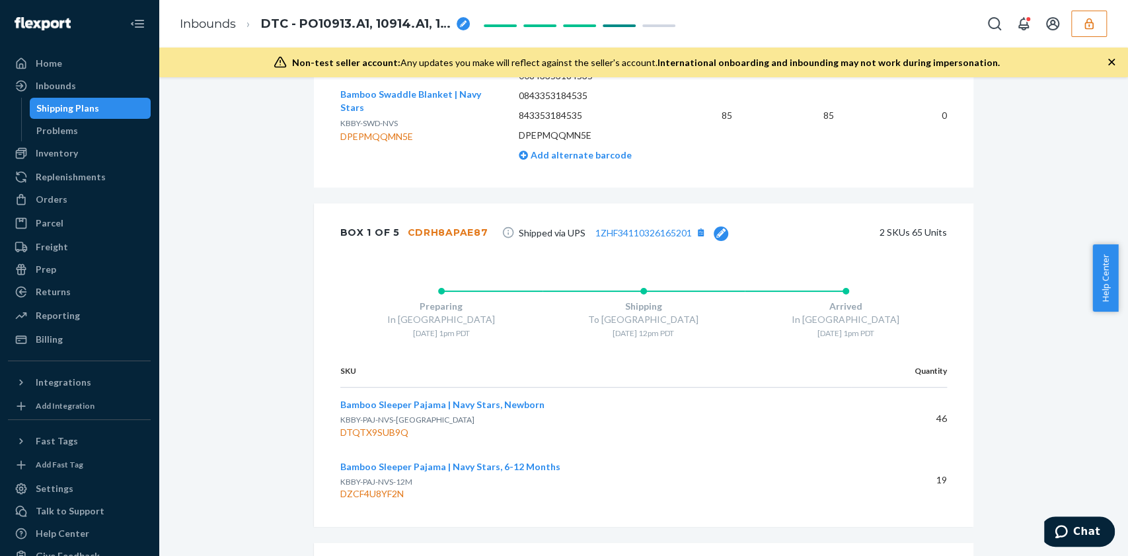
click at [419, 255] on div "Box 1 of 5 CDRH8APAE87 Shipped via UPS 1ZHF34110326165201 2 SKUs 65 Units" at bounding box center [643, 232] width 659 height 58
drag, startPoint x: 395, startPoint y: 231, endPoint x: 475, endPoint y: 231, distance: 79.9
click at [475, 231] on div "Box 1 of 5 CDRH8APAE87" at bounding box center [414, 232] width 148 height 26
copy div "CDRH8APAE87"
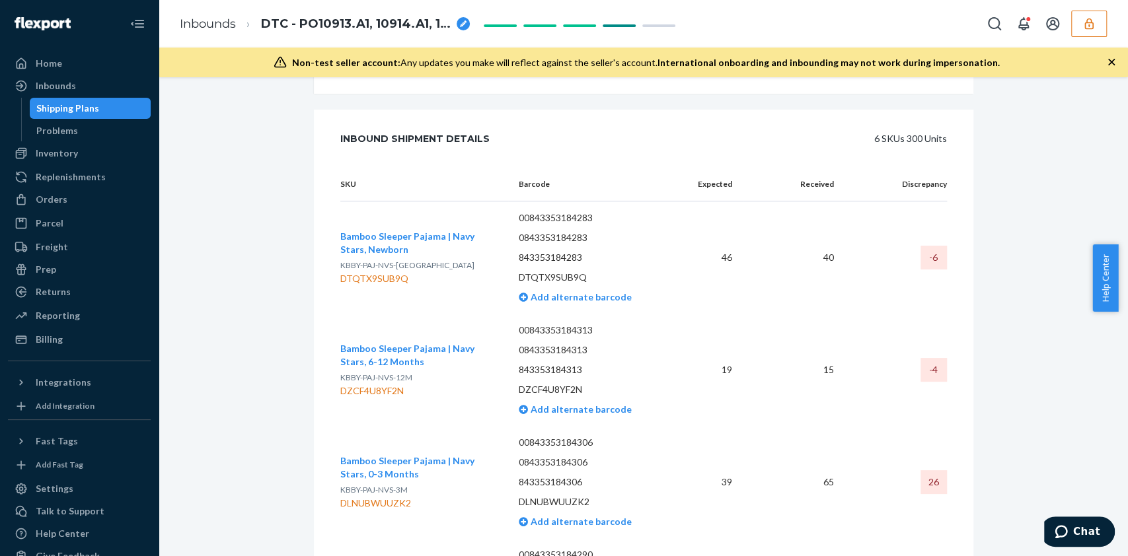
scroll to position [352, 0]
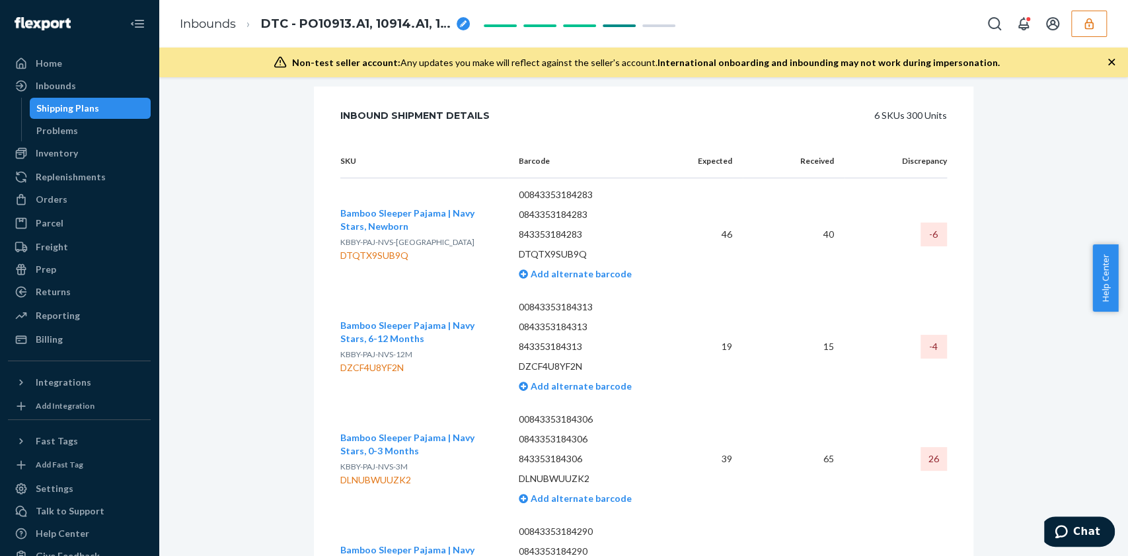
click at [418, 310] on td "Bamboo Sleeper Pajama | Navy Stars, 6-12 Months KBBY-PAJ-NVS-12M DZCF4U8YF2N" at bounding box center [424, 347] width 168 height 112
click at [696, 416] on td "39" at bounding box center [710, 459] width 66 height 112
click at [677, 252] on td "46" at bounding box center [710, 234] width 66 height 113
click at [706, 327] on td "19" at bounding box center [710, 347] width 66 height 112
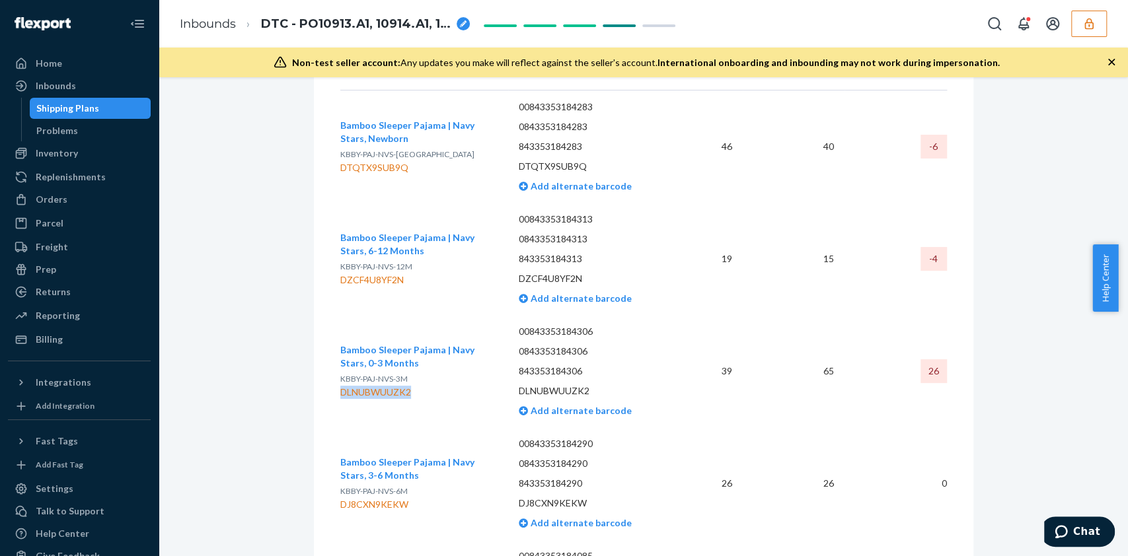
drag, startPoint x: 333, startPoint y: 392, endPoint x: 408, endPoint y: 392, distance: 74.7
click at [408, 392] on div "DLNUBWUUZK2" at bounding box center [419, 392] width 158 height 13
copy div "DLNUBWUUZK2"
click at [835, 22] on button "button" at bounding box center [1089, 24] width 36 height 26
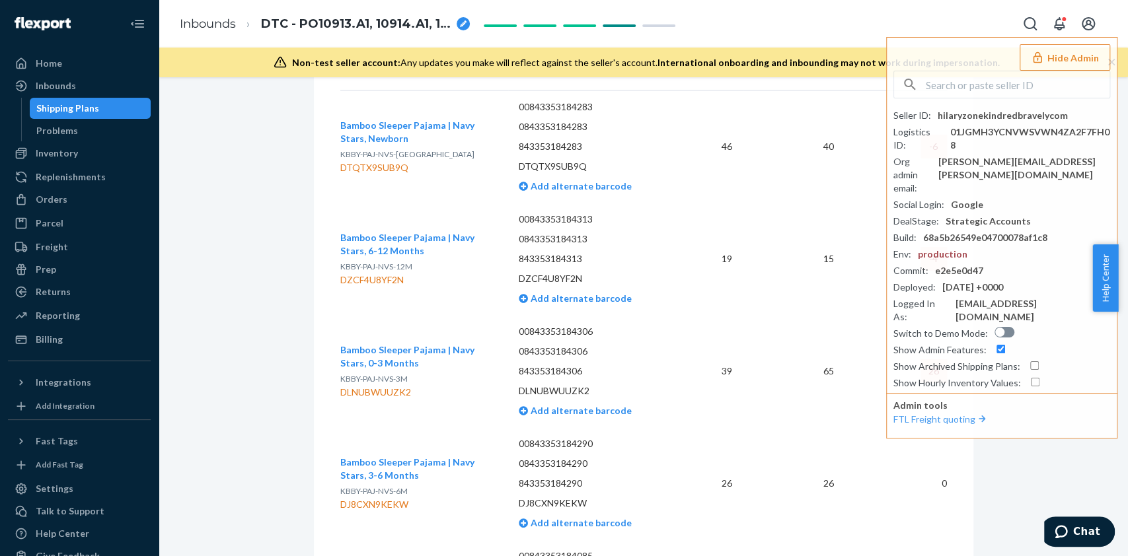
click at [692, 403] on td "39" at bounding box center [710, 371] width 66 height 112
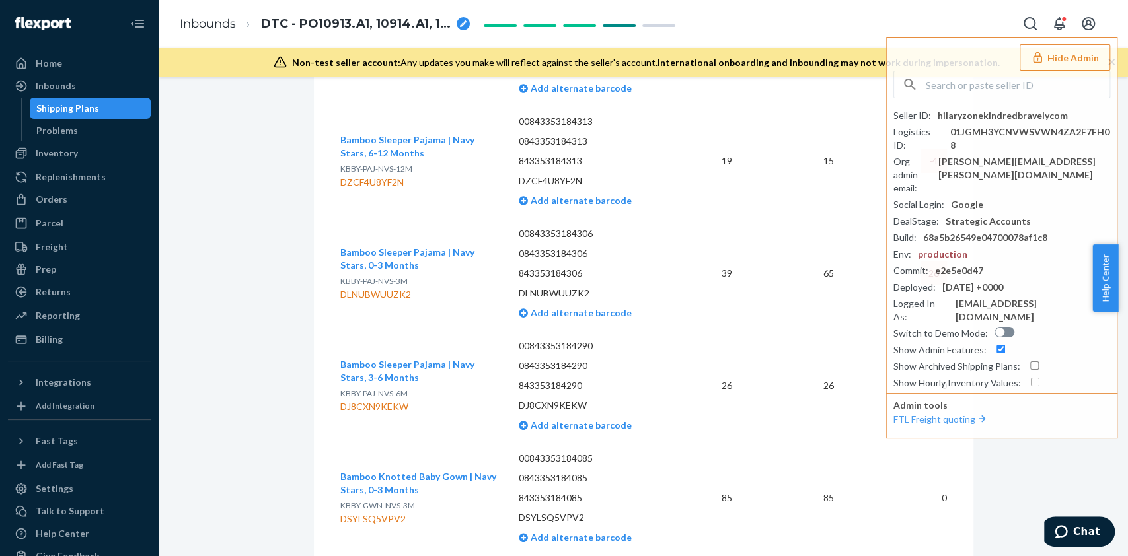
scroll to position [704, 0]
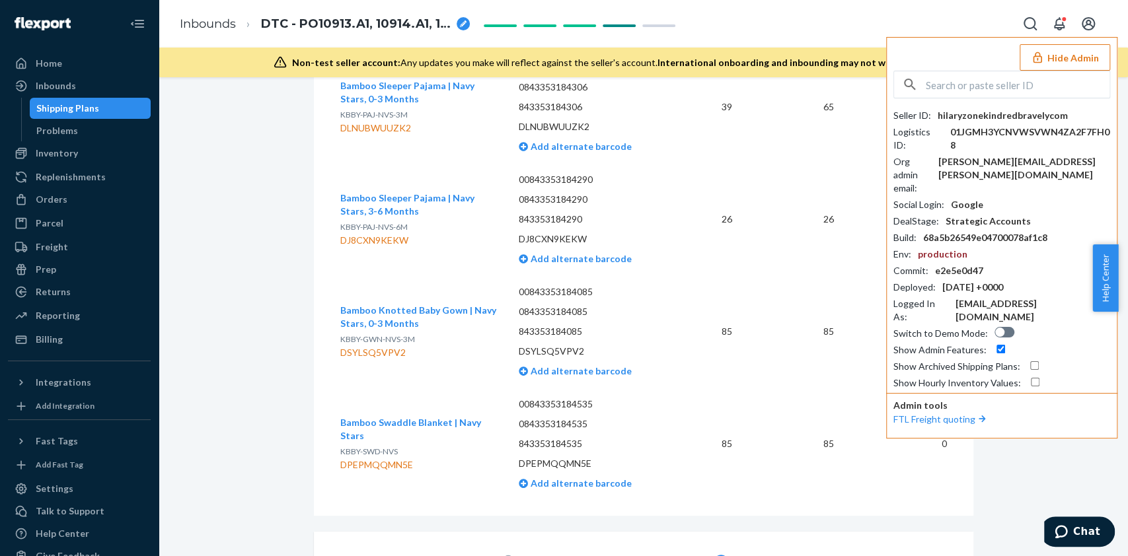
click at [835, 56] on button "Hide Admin" at bounding box center [1064, 57] width 91 height 26
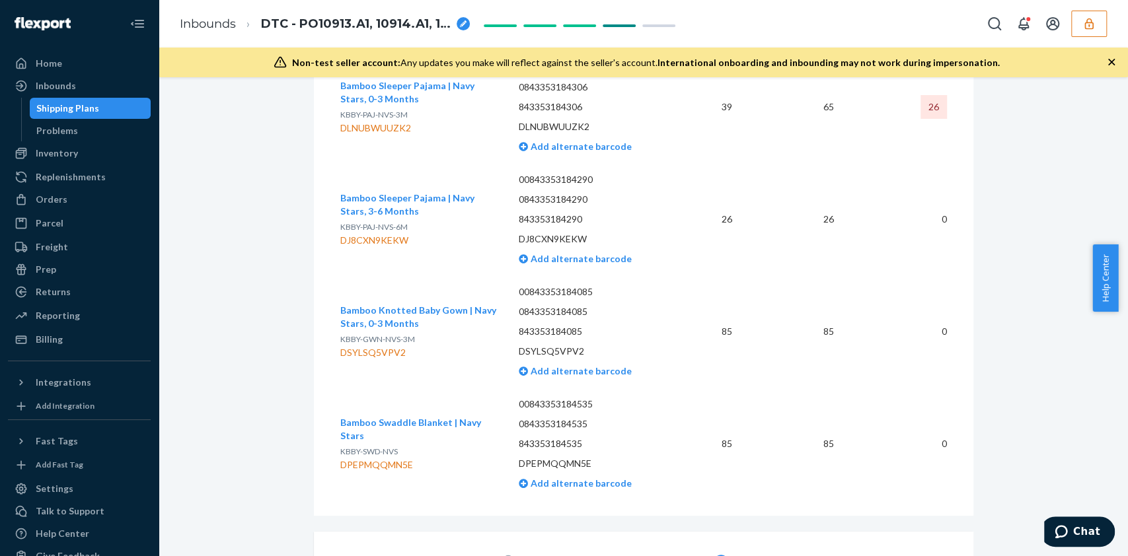
scroll to position [616, 0]
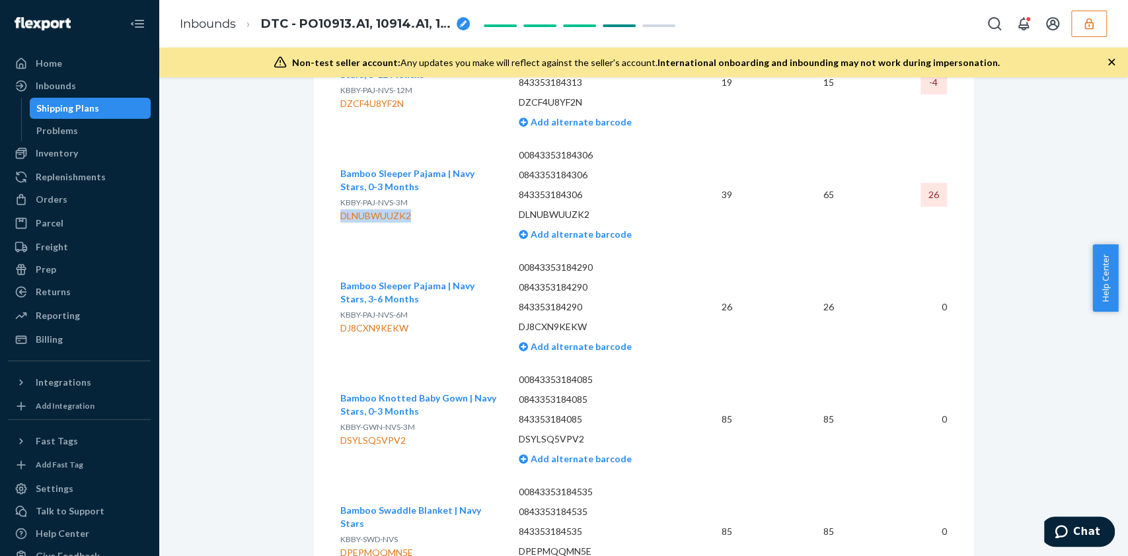
drag, startPoint x: 406, startPoint y: 215, endPoint x: 334, endPoint y: 221, distance: 71.5
click at [340, 221] on div "DLNUBWUUZK2" at bounding box center [419, 215] width 158 height 13
copy div "DLNUBWUUZK2"
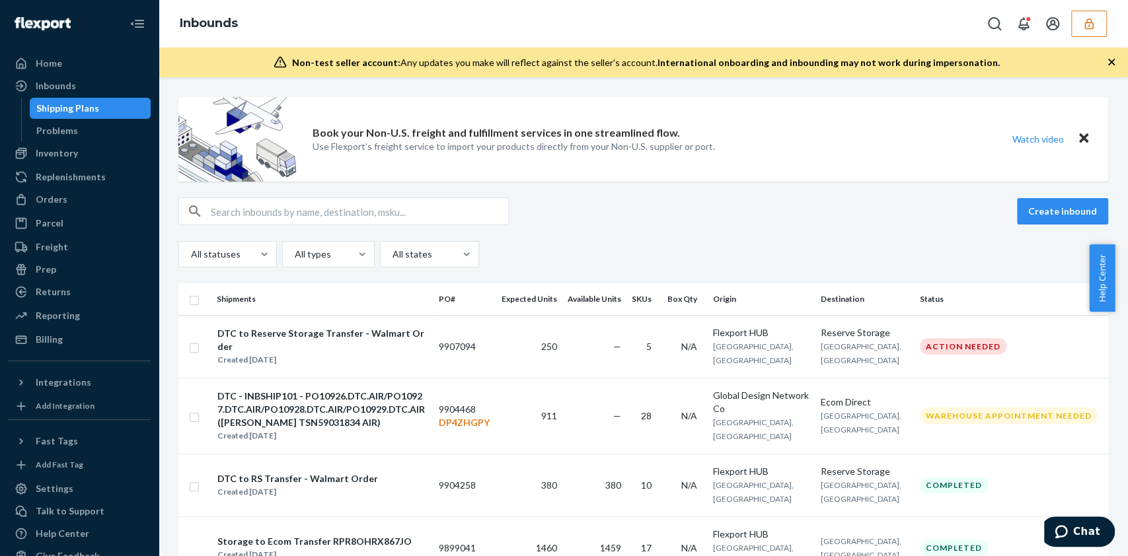
drag, startPoint x: 998, startPoint y: 108, endPoint x: 1037, endPoint y: 87, distance: 44.9
click at [998, 108] on div "Book your Non-U.S. freight and fulfillment services in one streamlined flow. Us…" at bounding box center [643, 139] width 930 height 85
click at [1086, 23] on icon "button" at bounding box center [1088, 23] width 13 height 13
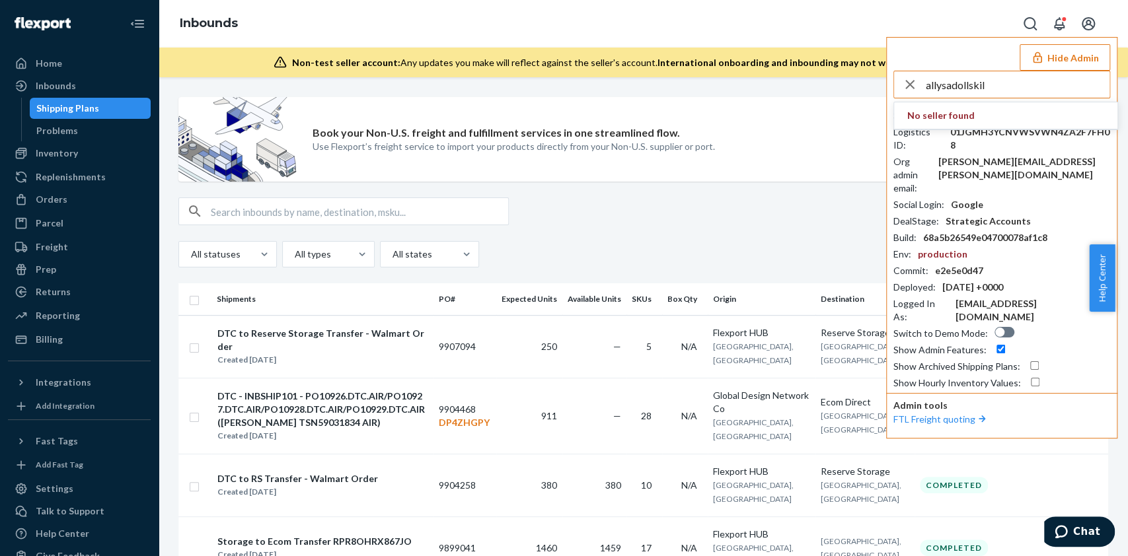
type input "allysadollskill"
click at [996, 83] on input "allysadollskill" at bounding box center [1018, 84] width 184 height 26
drag, startPoint x: 1002, startPoint y: 85, endPoint x: 901, endPoint y: 99, distance: 102.0
click at [901, 99] on div "allysadollskill No seller found Seller ID : hilaryzonekindredbravelycom Logisti…" at bounding box center [1001, 230] width 217 height 319
paste input "alyssa@dollskill.com"
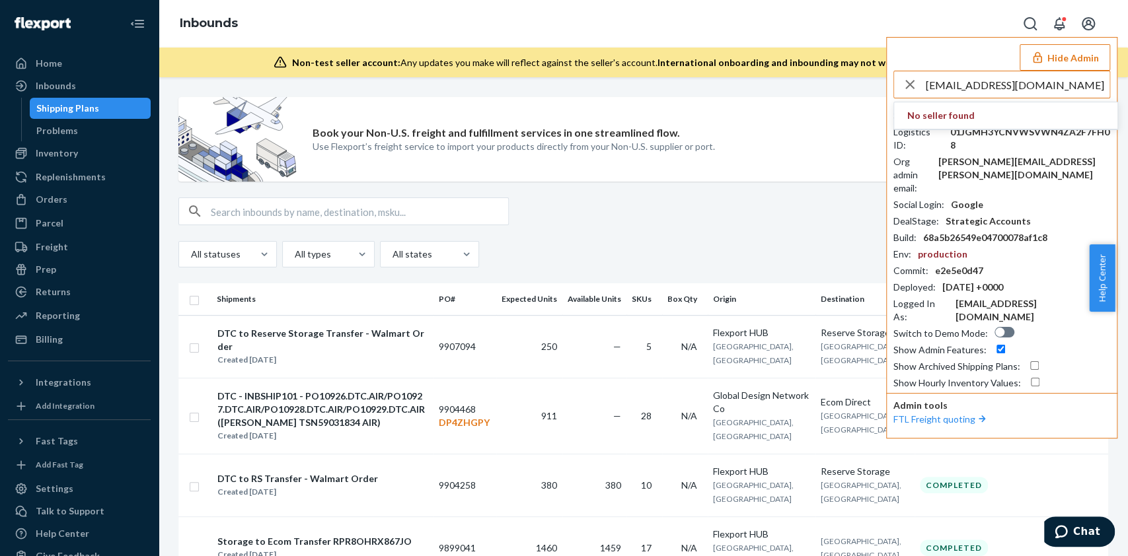
type input "alyssa@dollskill.com"
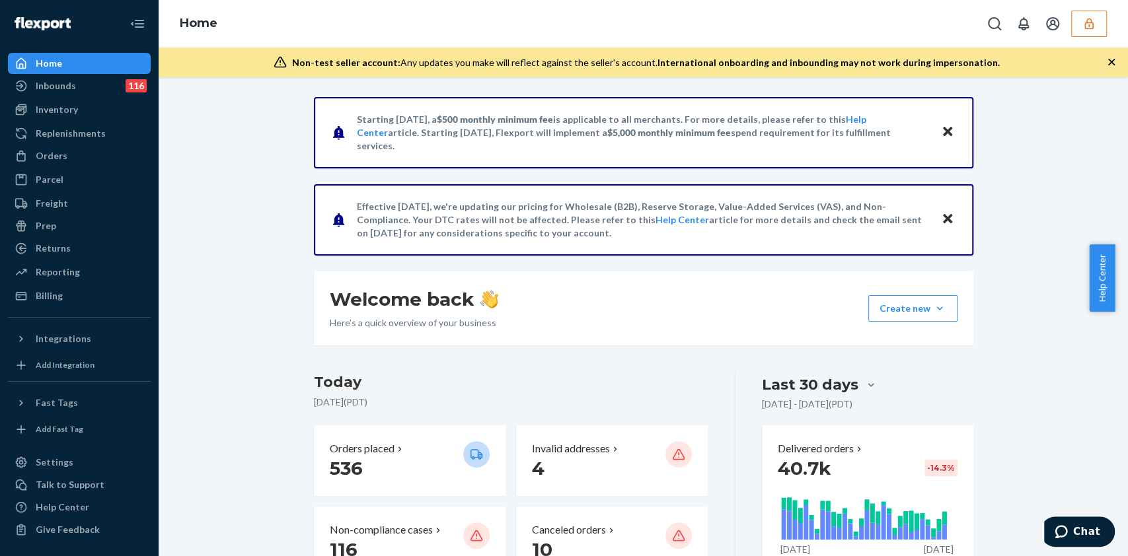
click at [1080, 20] on button "button" at bounding box center [1089, 24] width 36 height 26
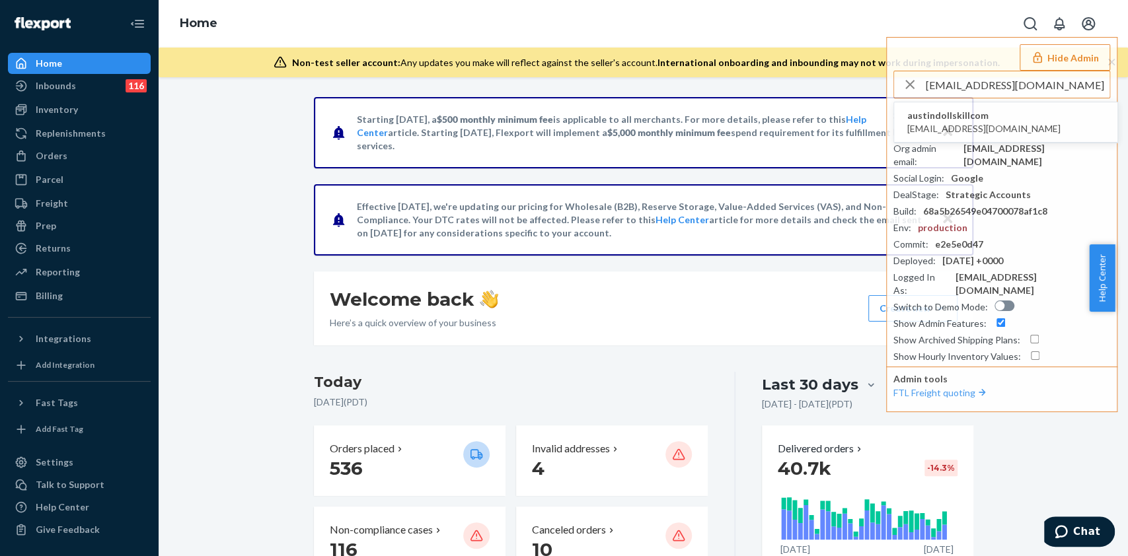
type input "[EMAIL_ADDRESS][DOMAIN_NAME]"
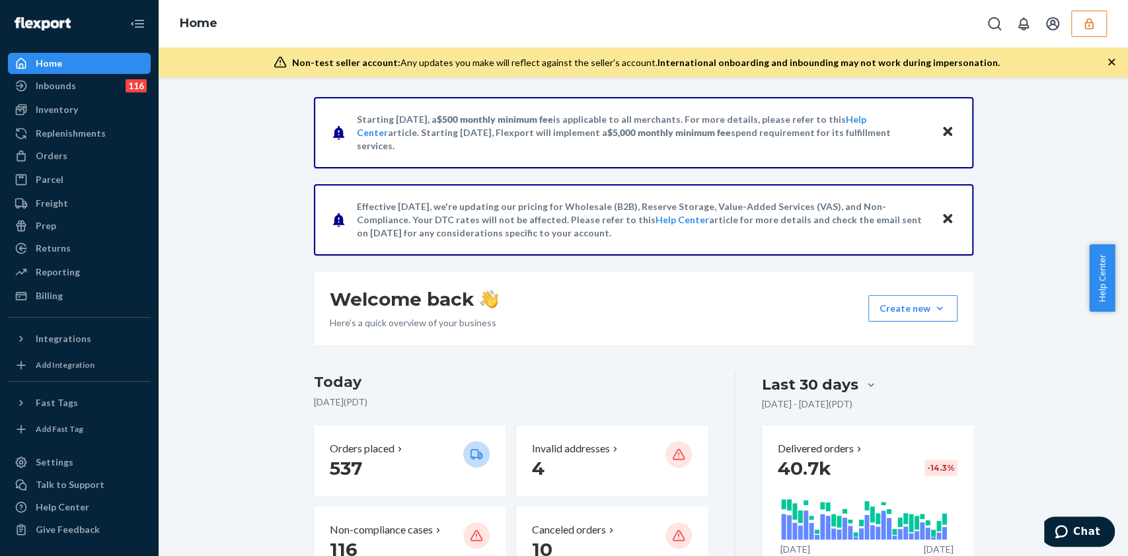
click at [1086, 24] on icon "button" at bounding box center [1088, 23] width 13 height 13
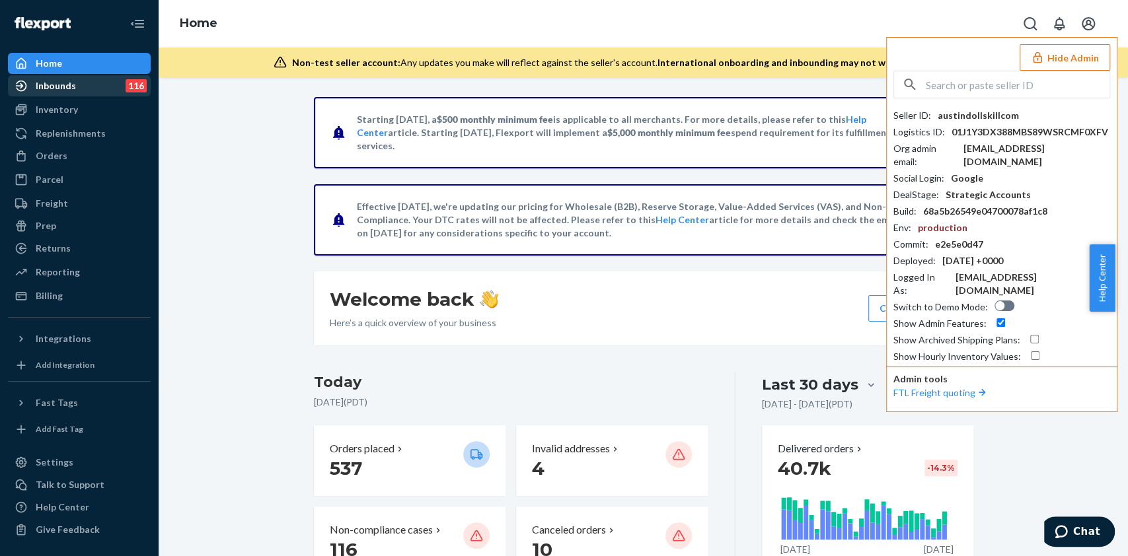
click at [55, 82] on div "Inbounds" at bounding box center [56, 85] width 40 height 13
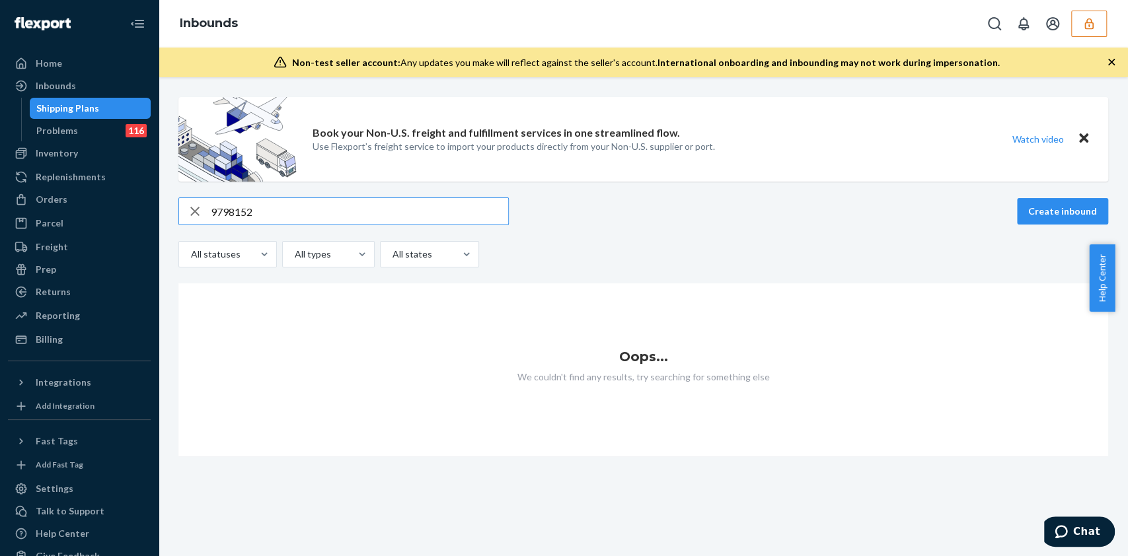
click at [212, 217] on input "9798152" at bounding box center [359, 211] width 297 height 26
click at [311, 213] on input "9798152" at bounding box center [359, 211] width 297 height 26
type input "9798152"
click at [297, 211] on input "9798152" at bounding box center [359, 211] width 297 height 26
drag, startPoint x: 264, startPoint y: 213, endPoint x: 32, endPoint y: 204, distance: 232.7
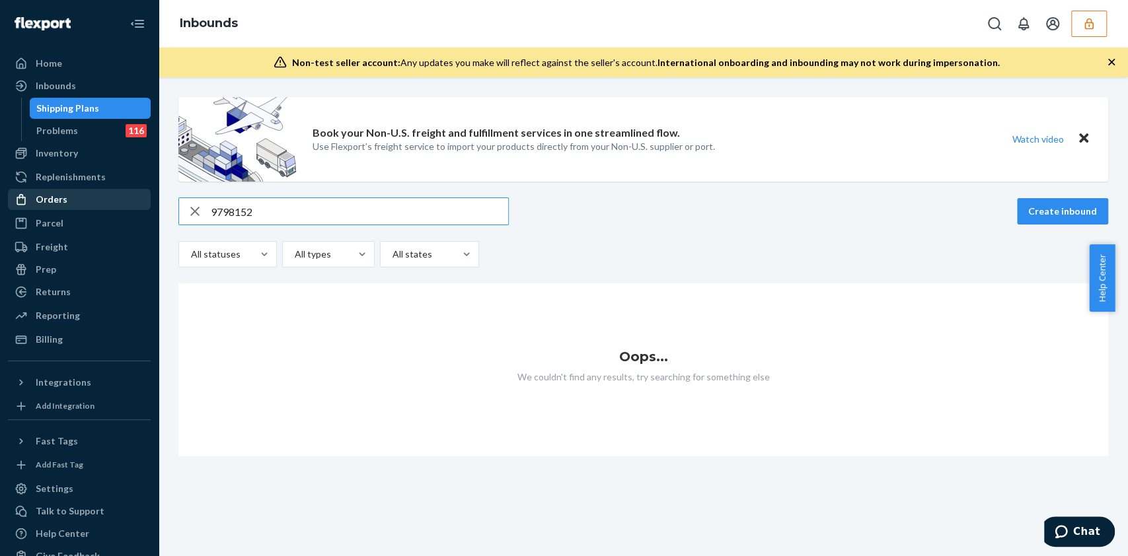
click at [5, 203] on div "Home Inbounds Shipping Plans Problems 116 Inventory Products Replenishments Ord…" at bounding box center [564, 278] width 1128 height 556
